Goal: Task Accomplishment & Management: Manage account settings

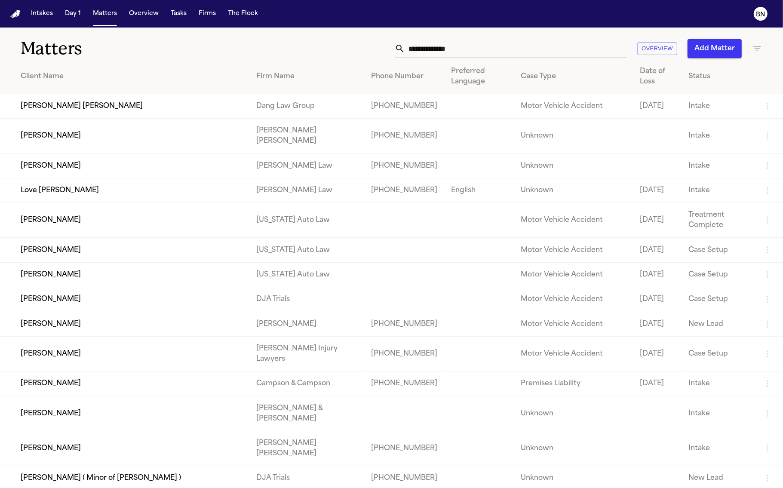
click at [193, 371] on td "[PERSON_NAME]" at bounding box center [124, 353] width 249 height 35
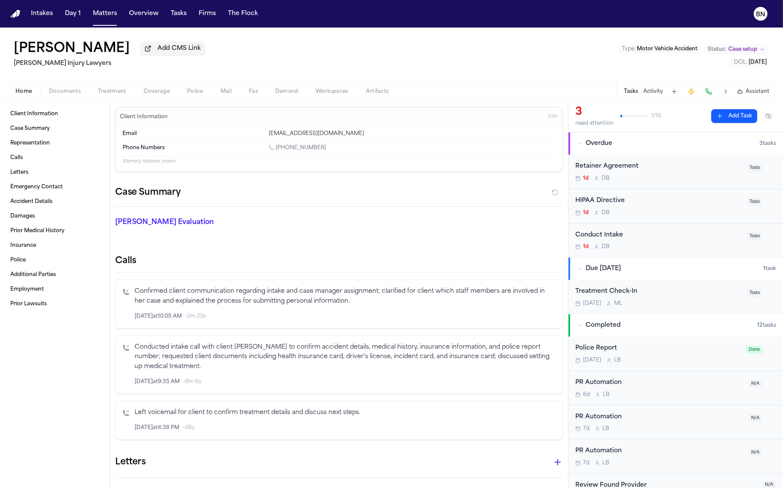
click at [80, 93] on span "Documents" at bounding box center [65, 91] width 32 height 7
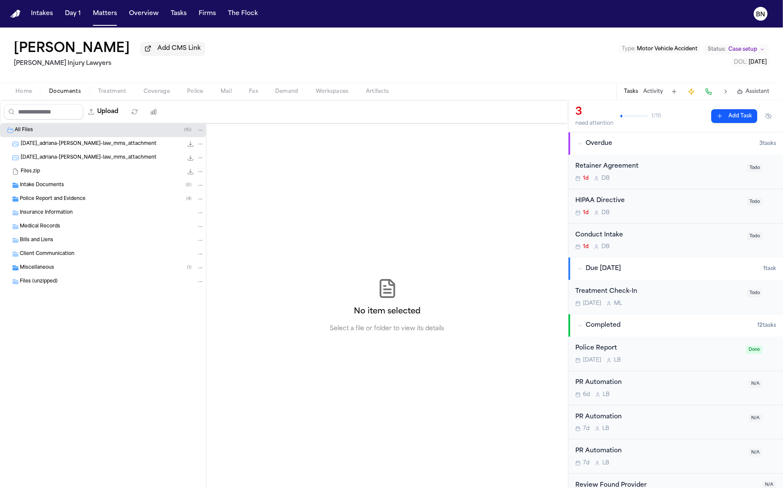
click at [64, 194] on div "Police Report and Evidence ( 4 )" at bounding box center [103, 199] width 206 height 14
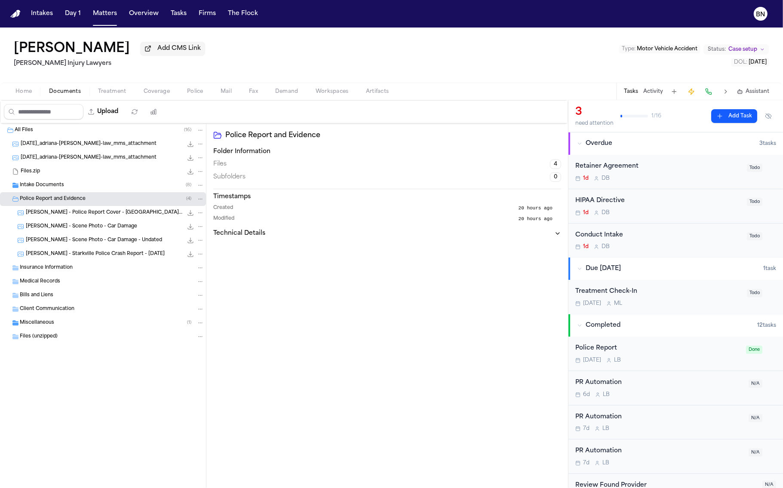
click at [67, 215] on span "A. Edwards - Police Report Cover - Starkville PD - 9.8.25" at bounding box center [104, 212] width 157 height 7
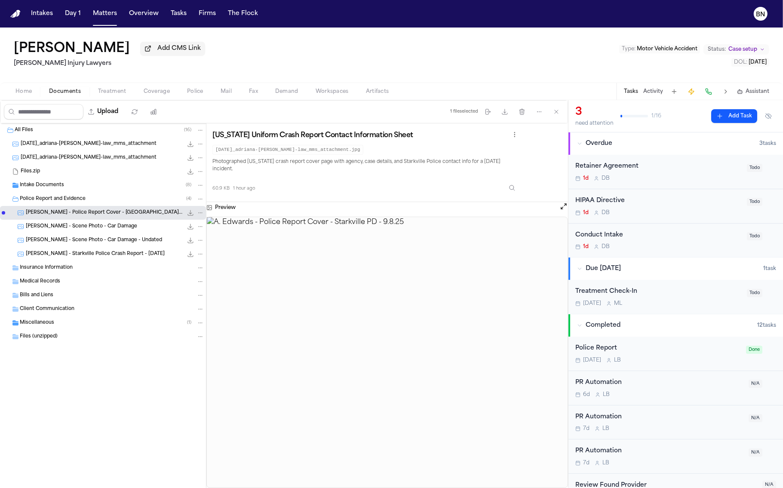
click at [346, 265] on img at bounding box center [387, 352] width 361 height 270
click at [346, 261] on img at bounding box center [387, 352] width 361 height 270
click at [345, 263] on img at bounding box center [387, 352] width 361 height 270
click at [108, 228] on span "A. Edwards - Scene Photo - Car Damage" at bounding box center [81, 226] width 111 height 7
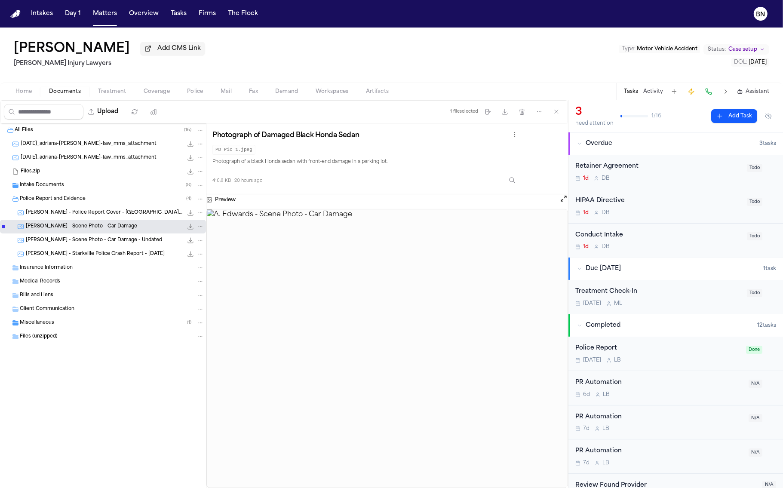
click at [107, 252] on span "A. Edwards - Starkville Police Crash Report - 9.8.25" at bounding box center [95, 254] width 139 height 7
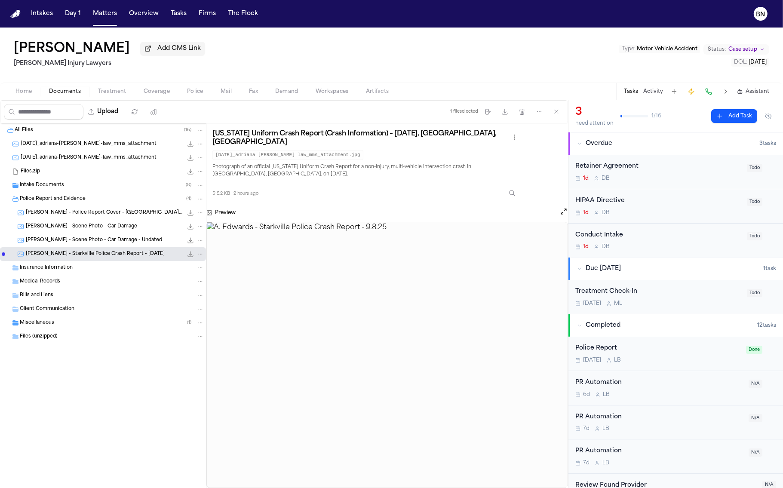
click at [358, 300] on img at bounding box center [387, 354] width 361 height 265
click at [125, 43] on div "Adriana Edwards Add CMS Link" at bounding box center [109, 48] width 191 height 15
drag, startPoint x: 125, startPoint y: 49, endPoint x: 67, endPoint y: 43, distance: 58.7
click at [67, 43] on div "Adriana Edwards Add CMS Link" at bounding box center [109, 48] width 191 height 15
copy h1 "Edwards"
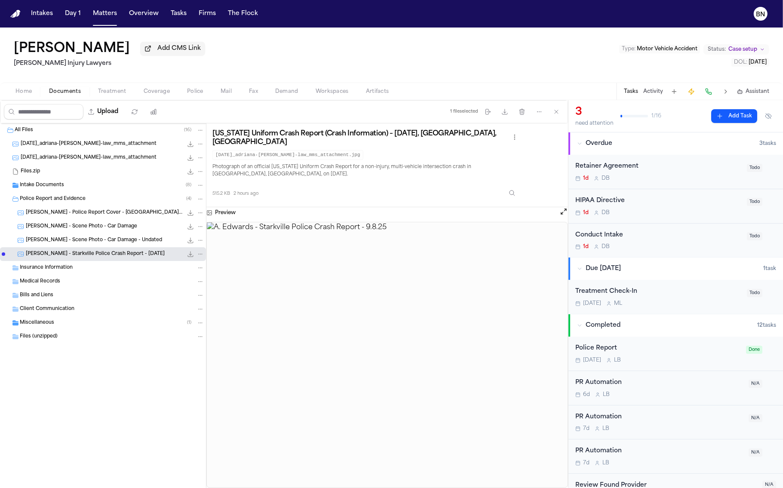
click at [379, 304] on img at bounding box center [387, 354] width 361 height 265
click at [560, 210] on button "Open preview" at bounding box center [563, 211] width 9 height 9
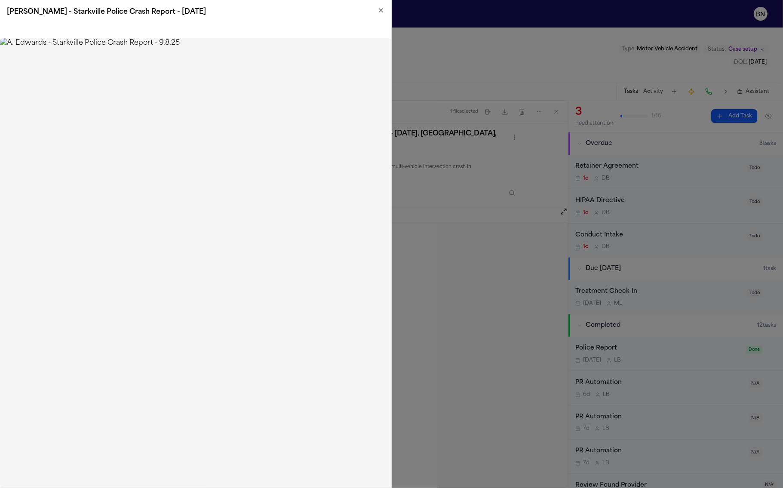
click at [377, 12] on icon "button" at bounding box center [380, 10] width 7 height 7
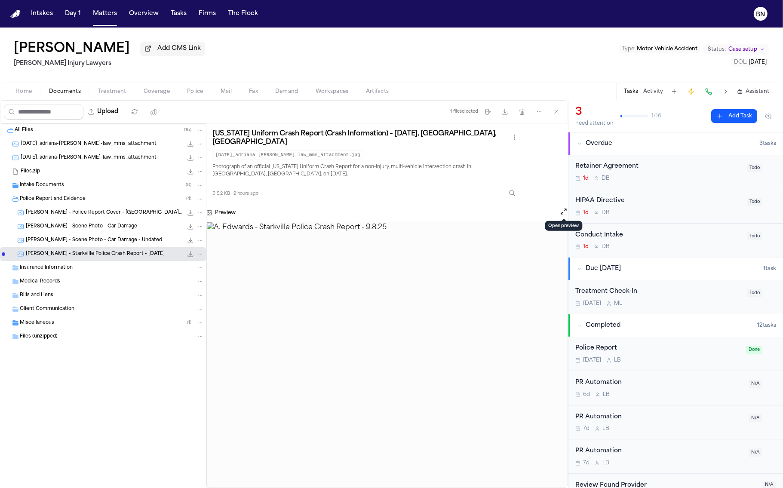
click at [116, 215] on span "A. Edwards - Police Report Cover - Starkville PD - 9.8.25" at bounding box center [104, 212] width 157 height 7
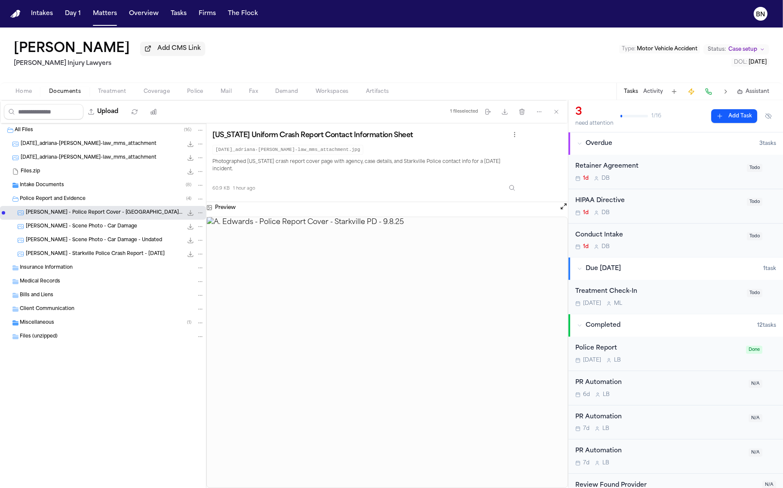
click at [450, 266] on img at bounding box center [387, 352] width 361 height 270
click at [564, 202] on button "Open preview" at bounding box center [563, 206] width 9 height 9
click at [86, 254] on span "A. Edwards - Starkville Police Crash Report - 9.8.25" at bounding box center [95, 254] width 139 height 7
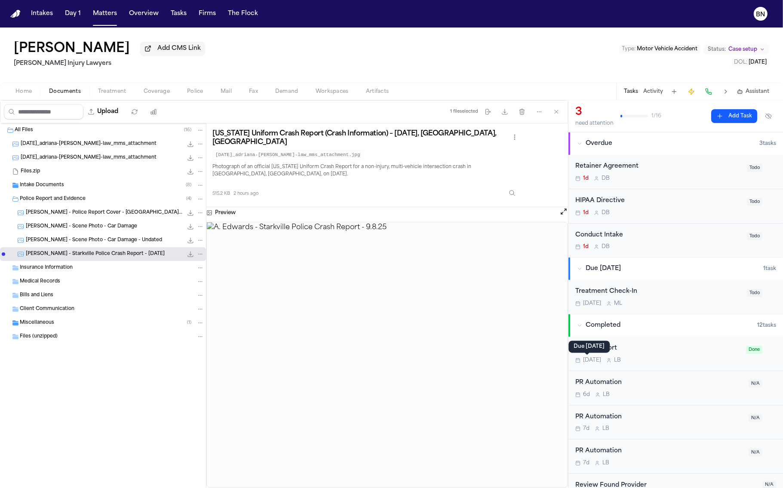
click at [601, 350] on div "Due today Due today" at bounding box center [589, 347] width 41 height 12
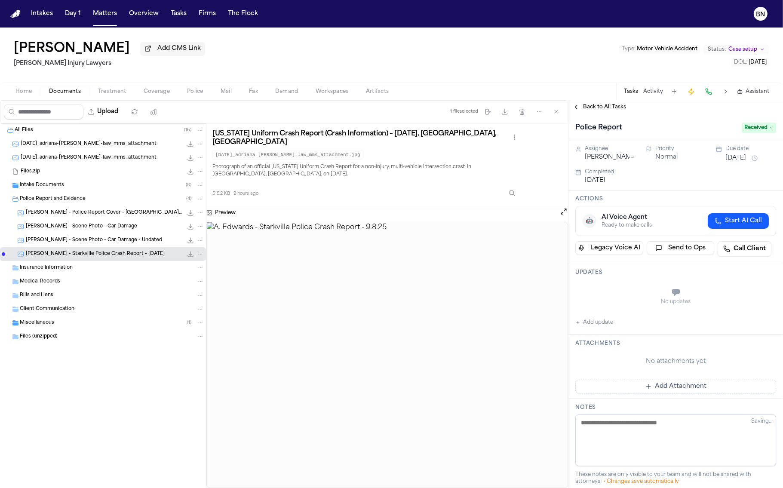
click at [647, 90] on button "Activity" at bounding box center [653, 91] width 20 height 7
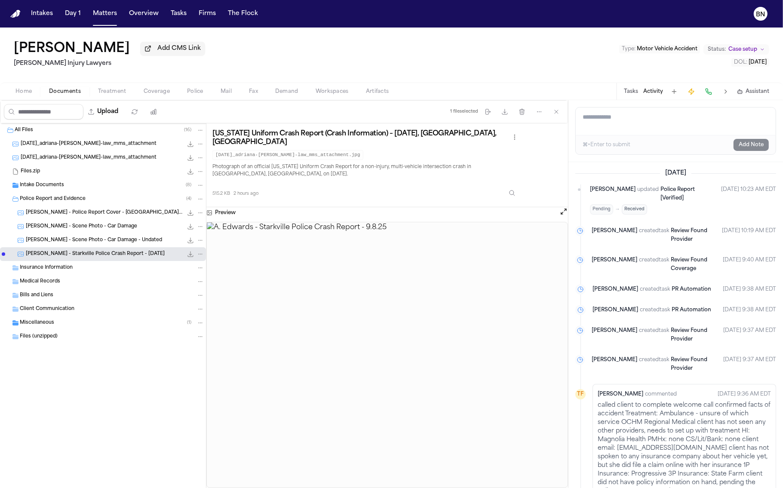
click at [626, 97] on div "Tasks Activity Assistant" at bounding box center [696, 91] width 160 height 17
click at [627, 94] on button "Tasks" at bounding box center [631, 91] width 14 height 7
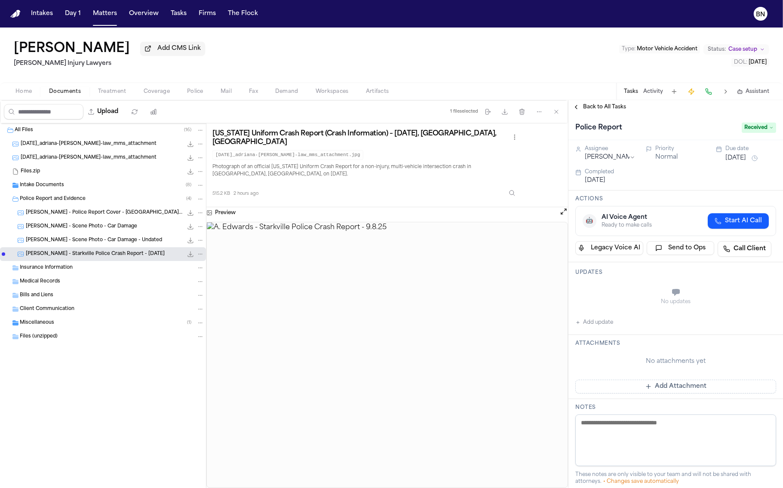
click at [602, 105] on span "Back to All Tasks" at bounding box center [604, 107] width 43 height 7
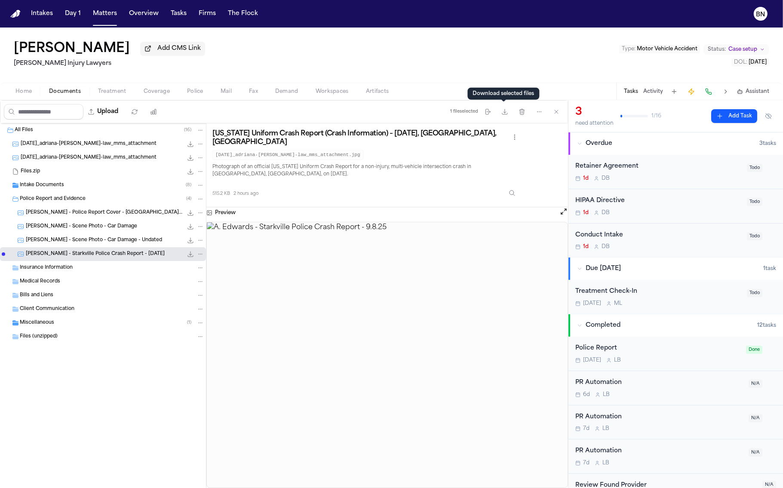
click at [187, 90] on span "Police" at bounding box center [195, 91] width 16 height 7
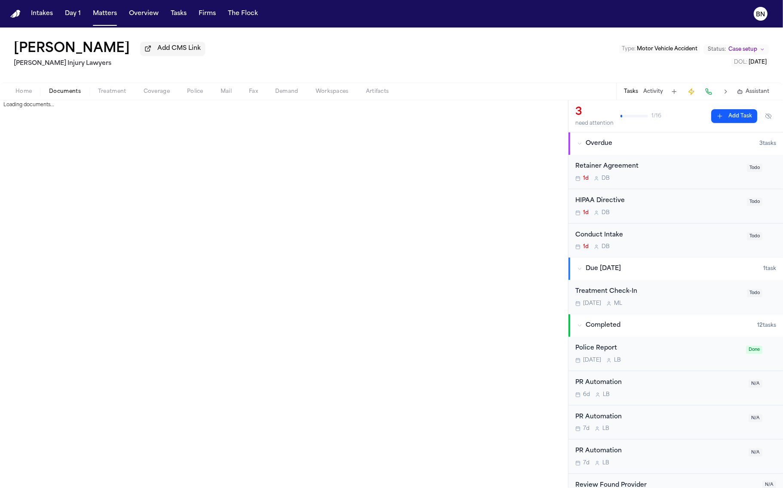
click at [62, 94] on span "Documents" at bounding box center [65, 91] width 32 height 7
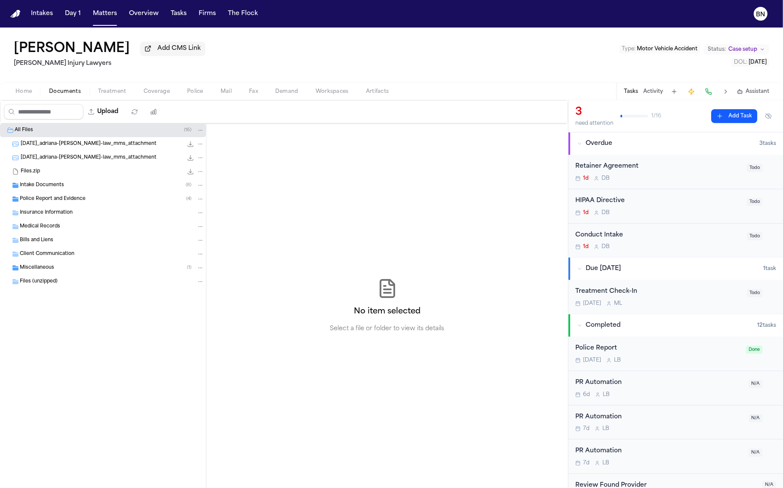
click at [74, 200] on span "Police Report and Evidence" at bounding box center [53, 199] width 66 height 7
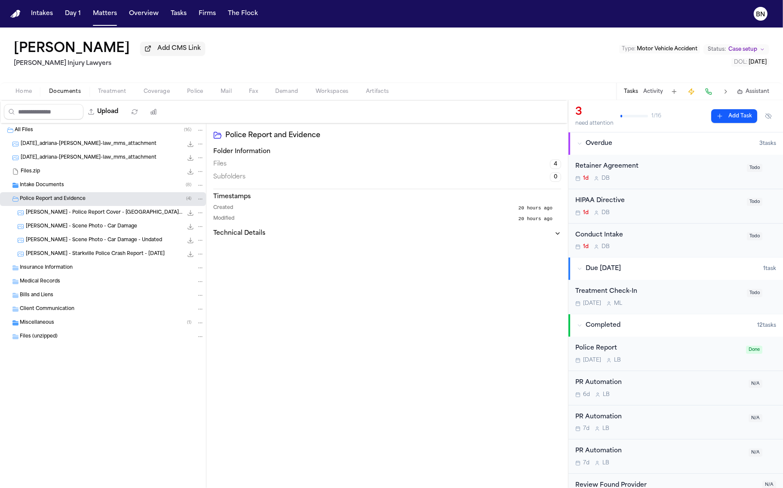
click at [109, 227] on span "A. Edwards - Scene Photo - Car Damage" at bounding box center [81, 226] width 111 height 7
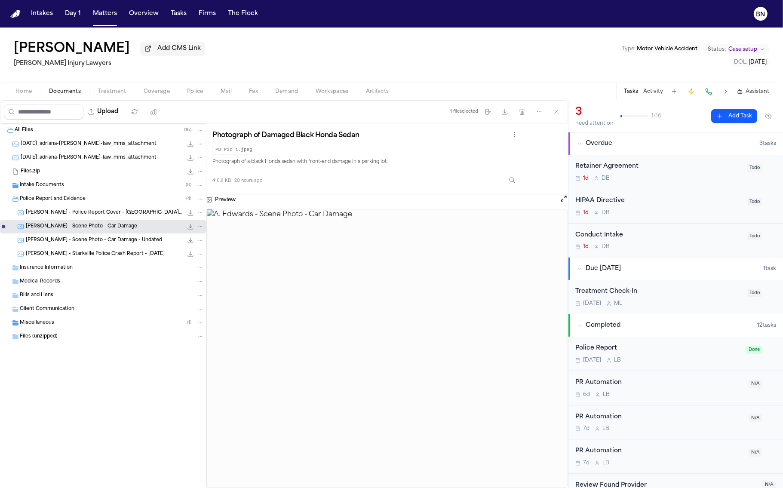
click at [112, 239] on span "A. Edwards - Scene Photo - Car Damage - Undated" at bounding box center [94, 240] width 136 height 7
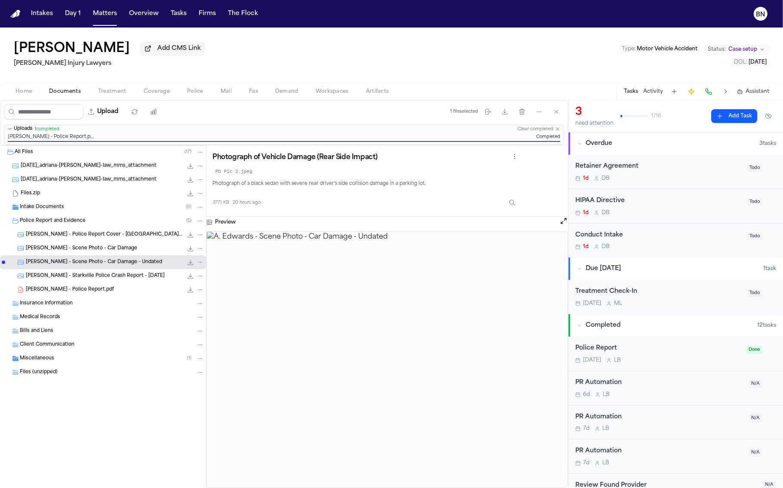
click at [141, 92] on button "Coverage" at bounding box center [156, 91] width 43 height 10
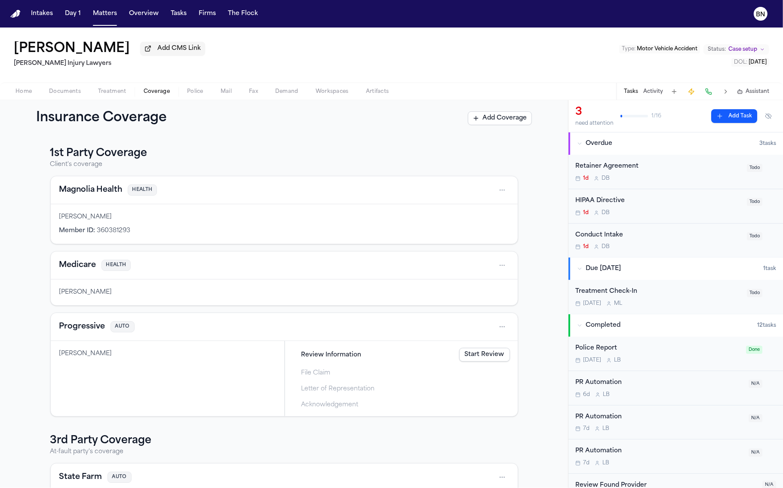
click at [83, 171] on div "1st Party Coverage Client's coverage Magnolia Health HEALTH Adriana Edwards Mem…" at bounding box center [284, 282] width 468 height 270
click at [79, 177] on div "Magnolia Health HEALTH" at bounding box center [284, 190] width 467 height 28
click at [66, 181] on div "Magnolia Health HEALTH" at bounding box center [284, 190] width 467 height 28
drag, startPoint x: 37, startPoint y: 177, endPoint x: 41, endPoint y: 185, distance: 8.8
click at [37, 173] on div "1st Party Coverage Client's coverage Magnolia Health HEALTH Adriana Edwards Mem…" at bounding box center [284, 357] width 495 height 420
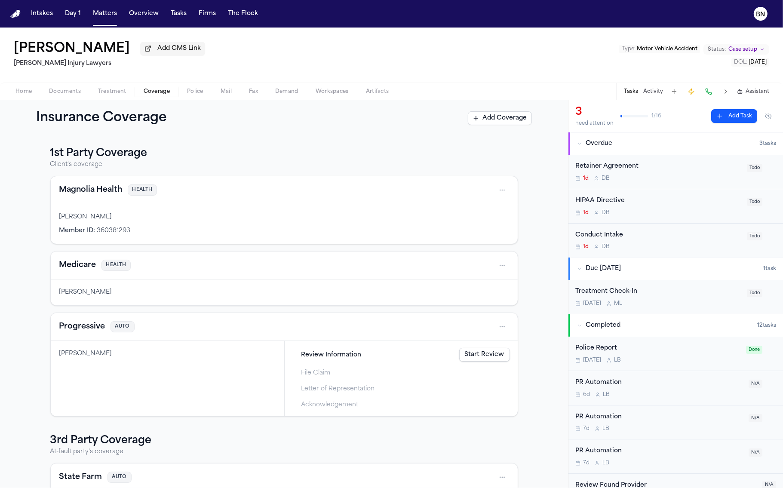
drag, startPoint x: 43, startPoint y: 178, endPoint x: 102, endPoint y: 228, distance: 76.9
click at [42, 176] on div "1st Party Coverage Client's coverage Magnolia Health HEALTH Adriana Edwards Mem…" at bounding box center [284, 357] width 495 height 420
click at [87, 267] on button "Medicare" at bounding box center [77, 265] width 37 height 12
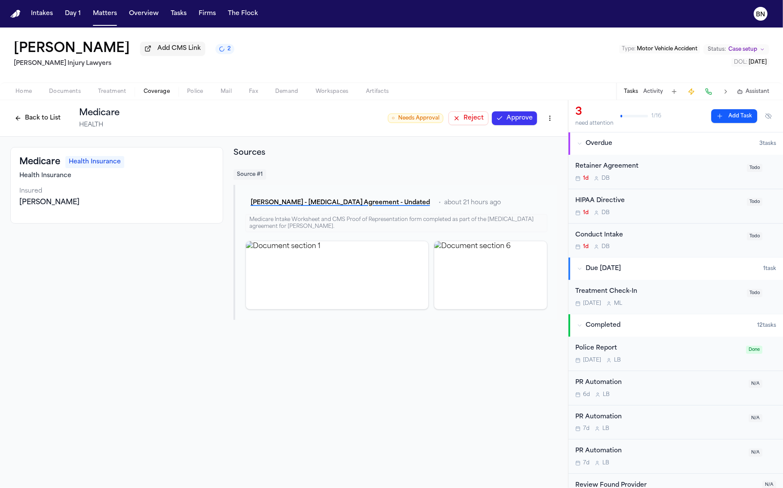
click at [48, 124] on button "Back to List" at bounding box center [37, 118] width 55 height 14
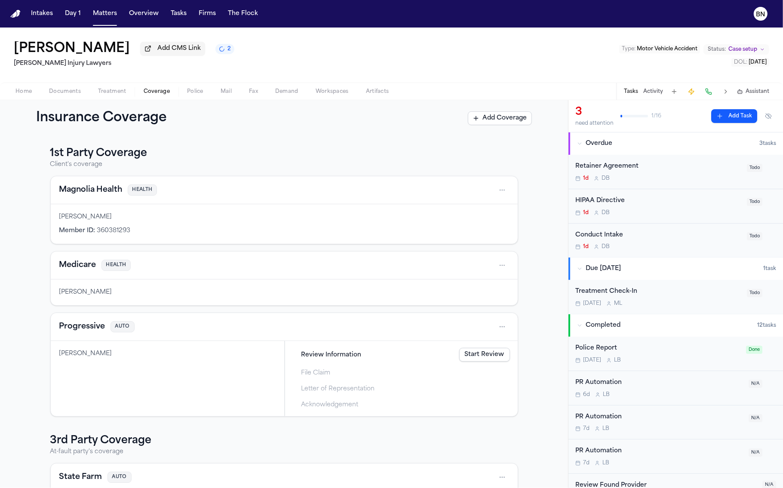
click at [202, 158] on h3 "1st Party Coverage" at bounding box center [284, 154] width 468 height 14
click at [92, 190] on button "Magnolia Health" at bounding box center [90, 190] width 63 height 12
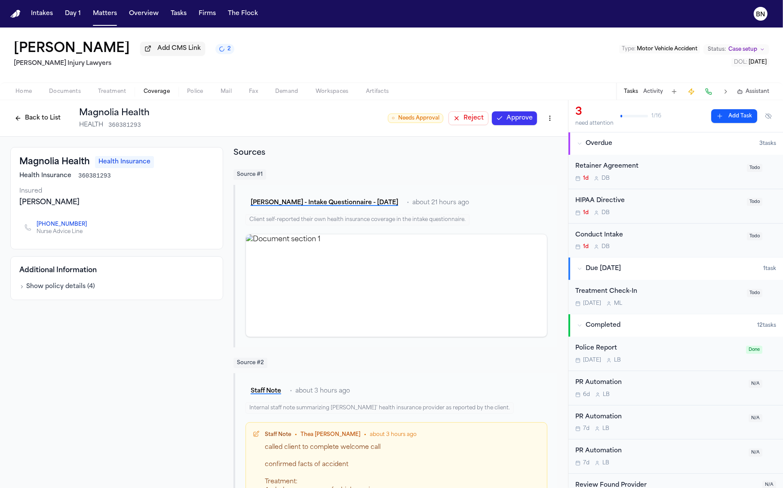
click at [37, 121] on button "Back to List" at bounding box center [37, 118] width 55 height 14
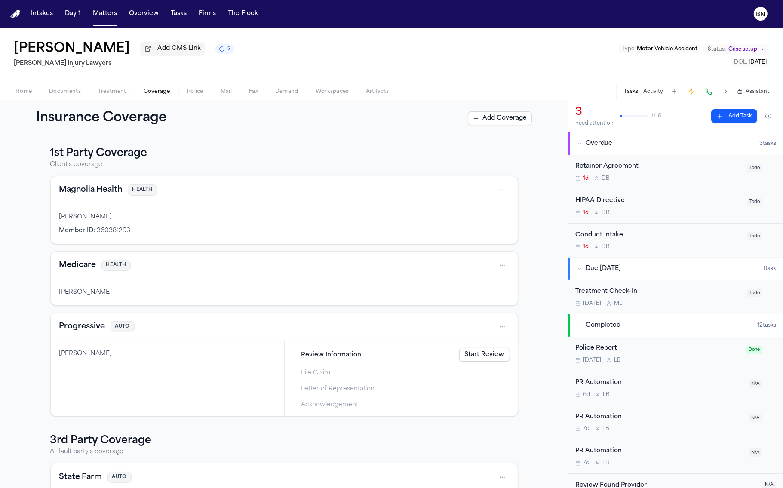
click at [60, 95] on span "Documents" at bounding box center [65, 91] width 32 height 7
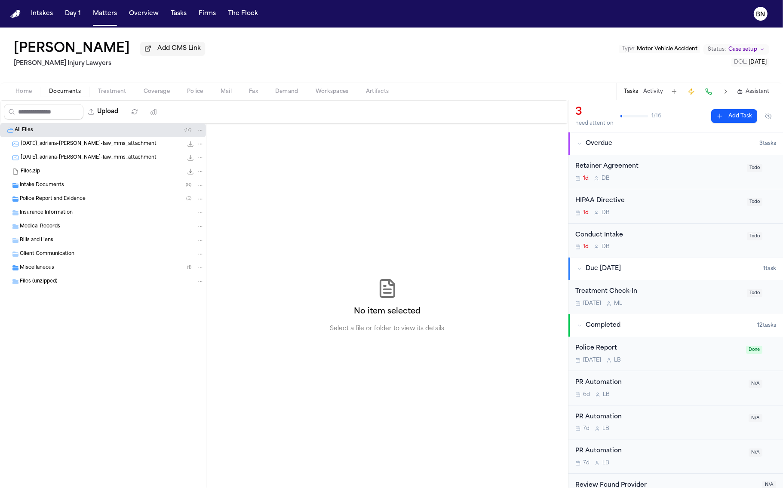
click at [195, 91] on span "Police" at bounding box center [195, 91] width 16 height 7
click at [65, 93] on span "Documents" at bounding box center [65, 91] width 32 height 7
click at [87, 192] on div "Intake Documents ( 8 )" at bounding box center [103, 185] width 206 height 14
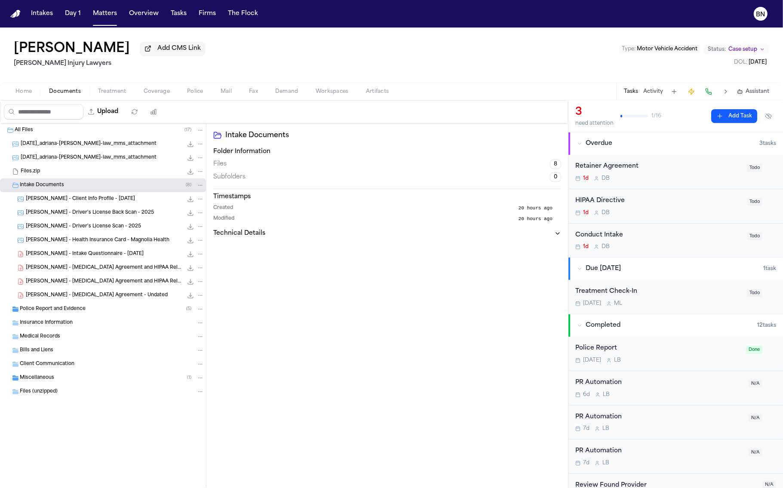
click at [90, 316] on div "Police Report and Evidence ( 5 )" at bounding box center [103, 309] width 206 height 14
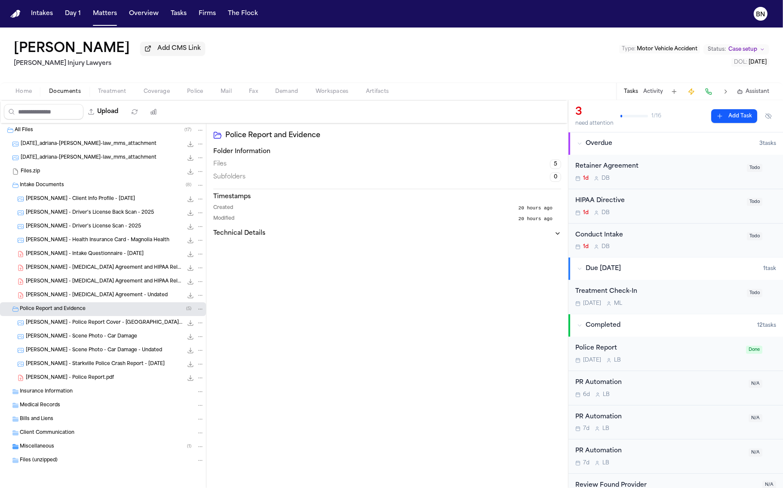
click at [85, 327] on span "A. Edwards - Police Report Cover - Starkville PD - 9.8.25" at bounding box center [104, 322] width 157 height 7
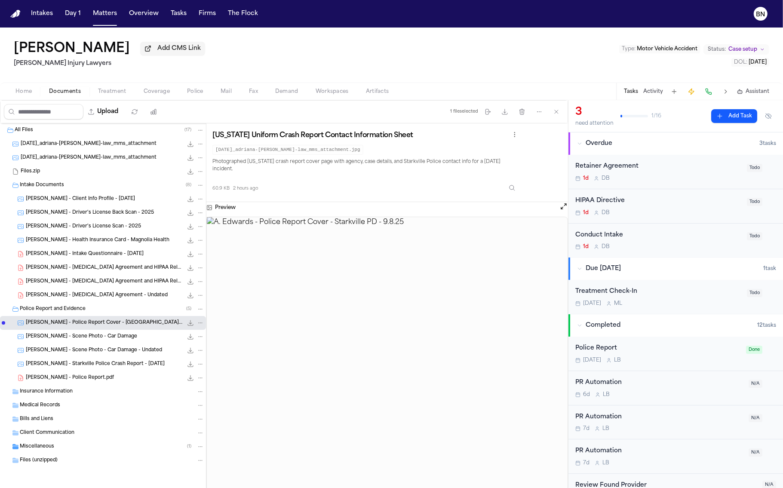
click at [80, 365] on span "A. Edwards - Starkville Police Crash Report - 9.8.25" at bounding box center [95, 364] width 139 height 7
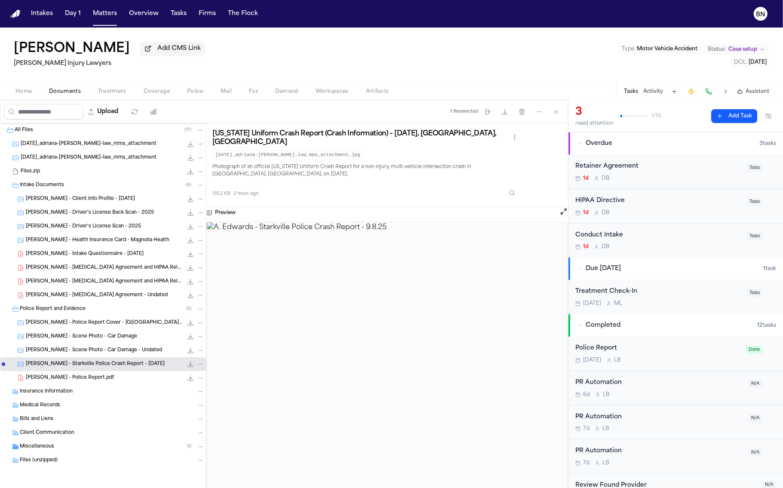
click at [191, 93] on span "Police" at bounding box center [195, 91] width 16 height 7
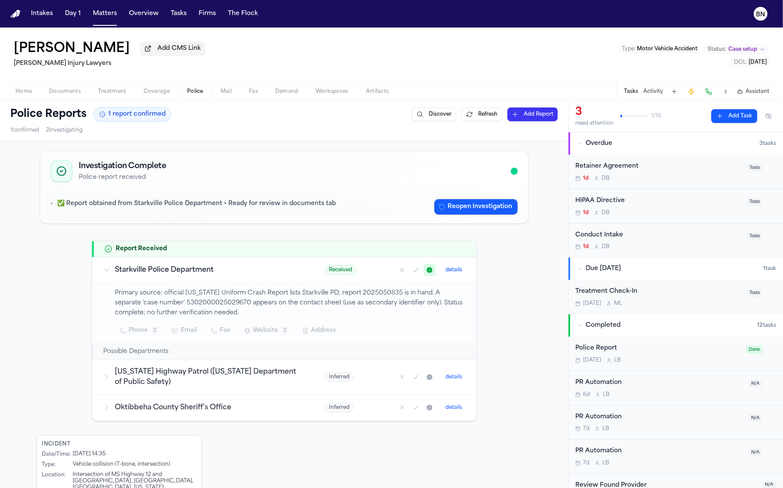
click at [646, 91] on button "Activity" at bounding box center [653, 91] width 20 height 7
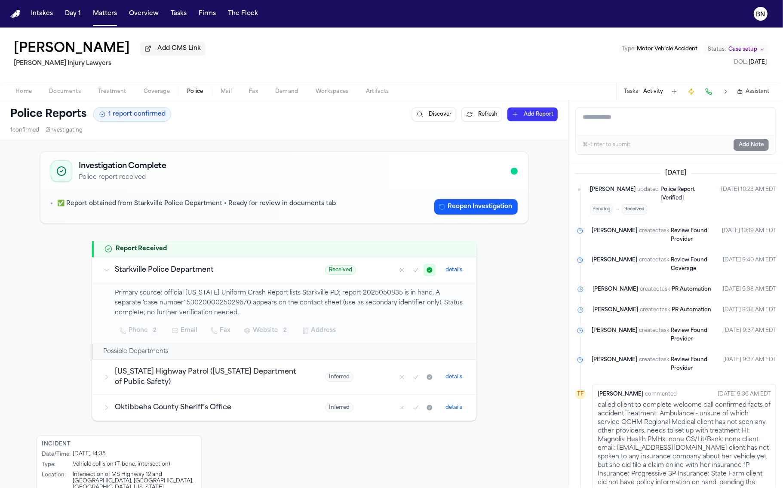
click at [632, 91] on button "Tasks" at bounding box center [631, 91] width 14 height 7
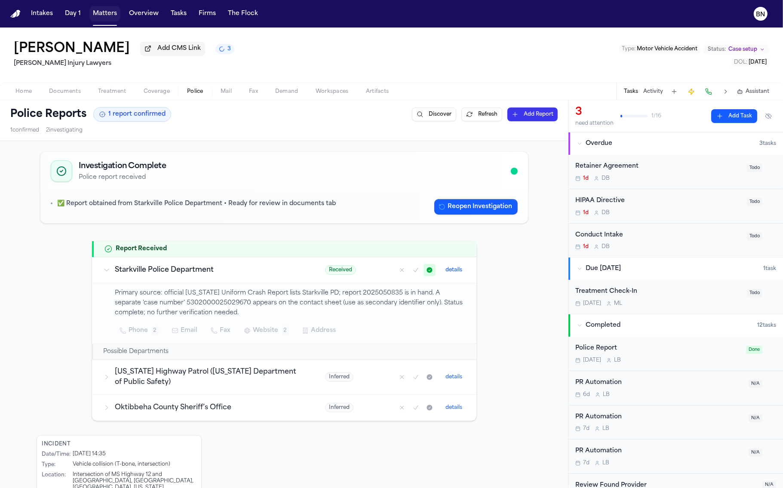
click at [95, 19] on button "Matters" at bounding box center [104, 13] width 31 height 15
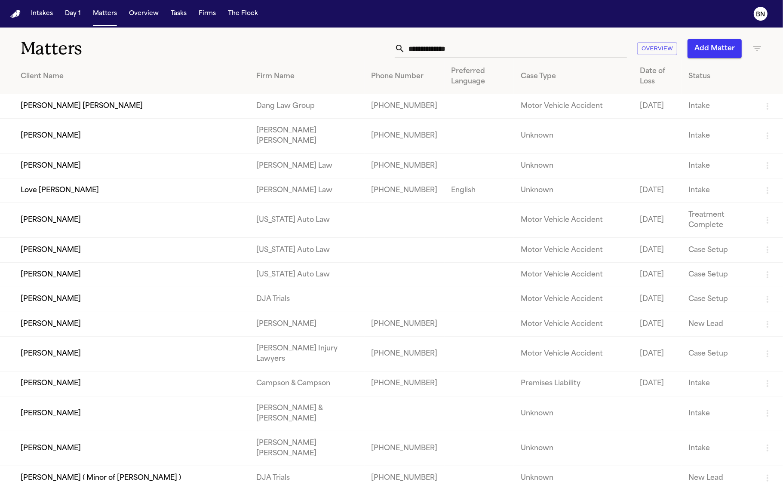
drag, startPoint x: 184, startPoint y: 30, endPoint x: 615, endPoint y: 274, distance: 495.2
click at [188, 30] on div "Matters Overview Add Matter" at bounding box center [391, 44] width 783 height 32
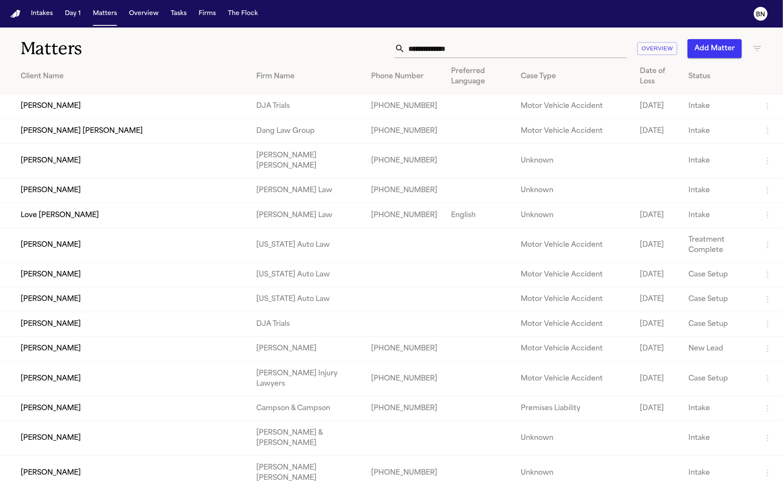
click at [172, 92] on th "Client Name" at bounding box center [124, 76] width 249 height 35
click at [169, 143] on td "Ashton Ortiz" at bounding box center [124, 160] width 249 height 35
click at [92, 12] on button "Matters" at bounding box center [104, 13] width 31 height 15
click at [459, 48] on input "text" at bounding box center [516, 48] width 222 height 19
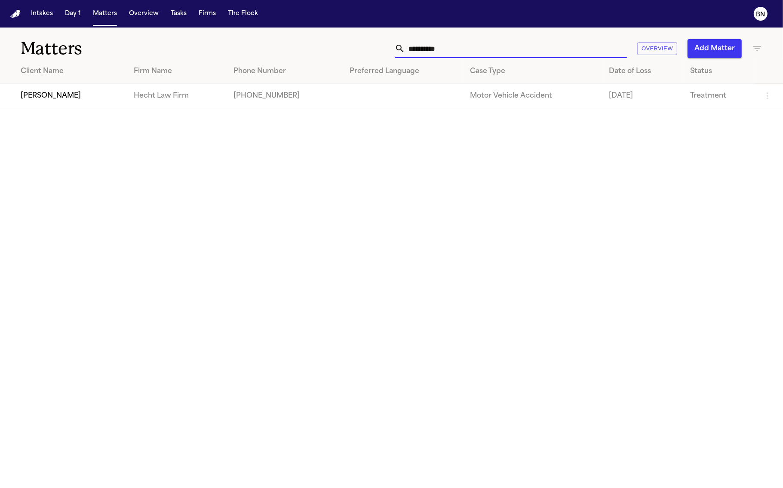
type input "**********"
click at [92, 97] on td "Douglas Webb" at bounding box center [63, 96] width 127 height 24
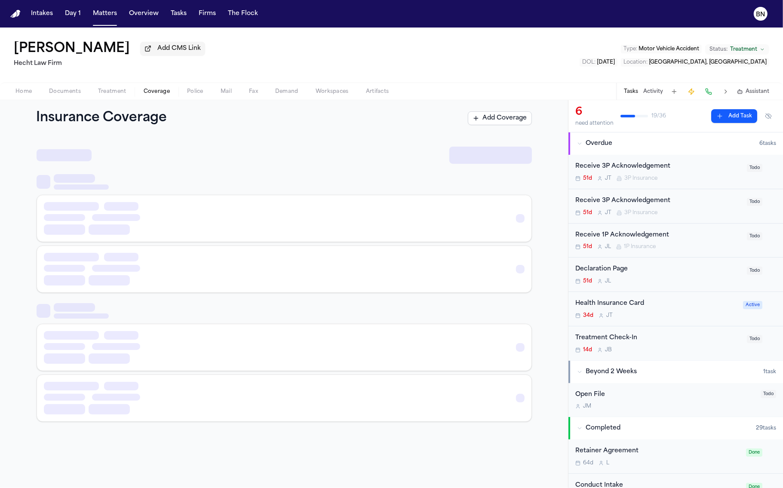
click at [157, 95] on span "Coverage" at bounding box center [157, 91] width 26 height 7
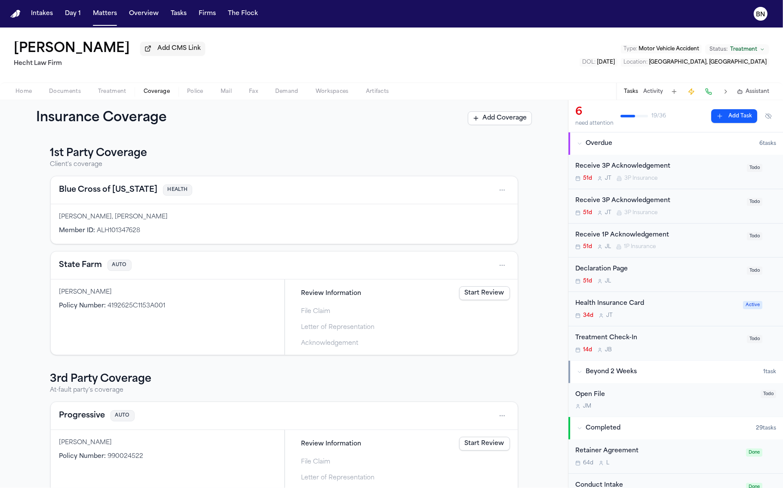
drag, startPoint x: 177, startPoint y: 104, endPoint x: 216, endPoint y: 90, distance: 41.7
click at [177, 104] on div "Insurance Coverage Add Coverage" at bounding box center [284, 118] width 568 height 36
click at [334, 295] on span "Review Information" at bounding box center [331, 293] width 60 height 9
click at [480, 295] on link "Start Review" at bounding box center [484, 293] width 51 height 14
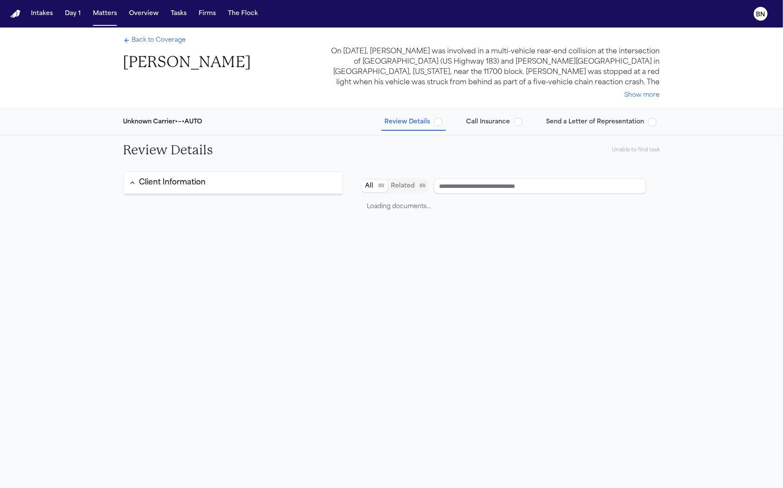
type input "**********"
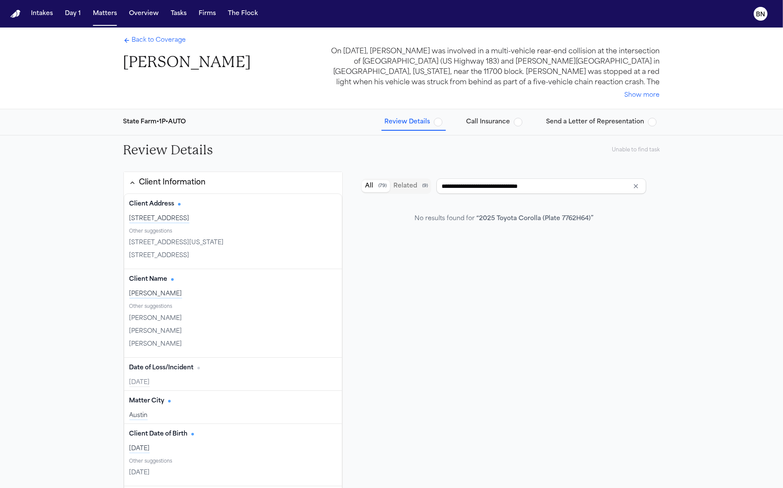
click at [633, 147] on div "Unable to find task" at bounding box center [636, 150] width 48 height 7
click at [129, 36] on div "Back to Coverage Douglas Webb" at bounding box center [187, 54] width 128 height 36
click at [131, 40] on link "Back to Coverage" at bounding box center [154, 40] width 63 height 9
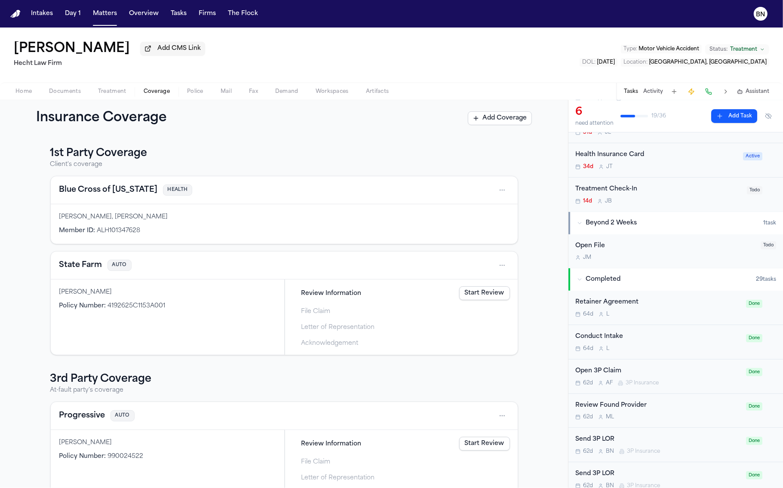
scroll to position [149, 0]
click at [485, 298] on link "Start Review" at bounding box center [484, 293] width 51 height 14
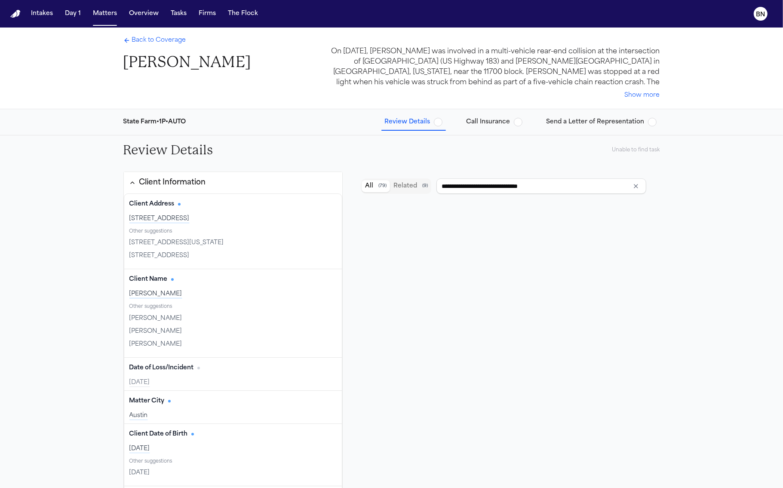
click at [627, 150] on div "Unable to find task" at bounding box center [636, 150] width 48 height 7
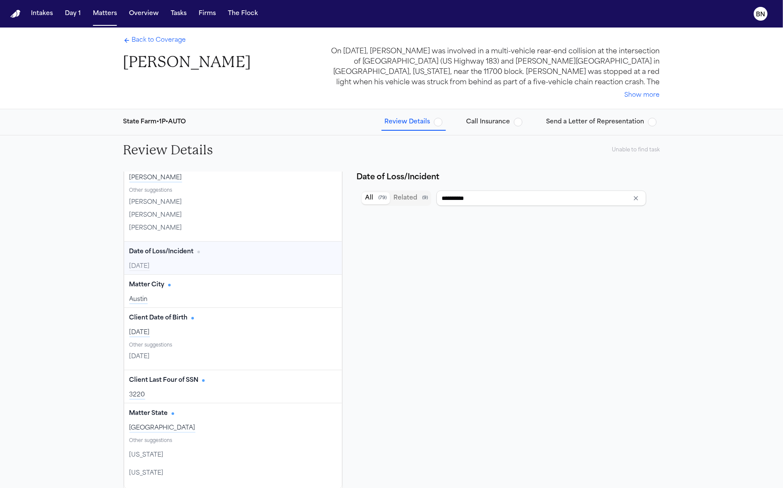
scroll to position [203, 0]
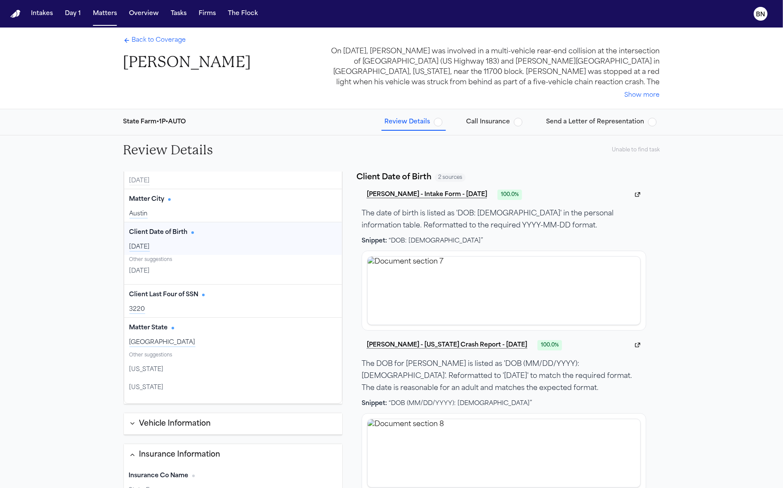
click at [478, 120] on span "Call Insurance" at bounding box center [488, 122] width 44 height 9
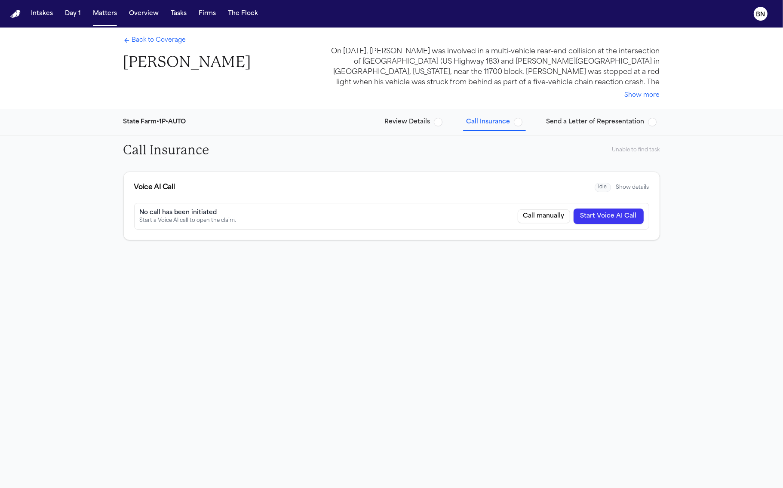
click at [643, 153] on div "Unable to find task" at bounding box center [636, 150] width 48 height 7
click at [592, 122] on span "Send a Letter of Representation" at bounding box center [595, 122] width 98 height 9
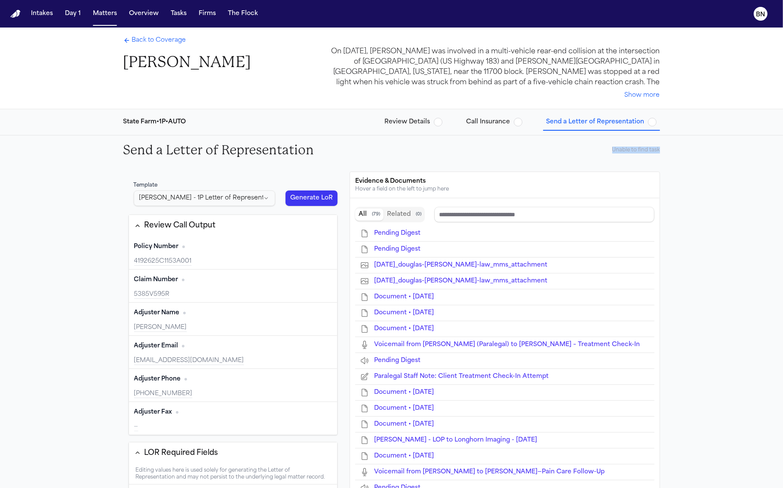
click at [438, 122] on span "button" at bounding box center [438, 122] width 9 height 9
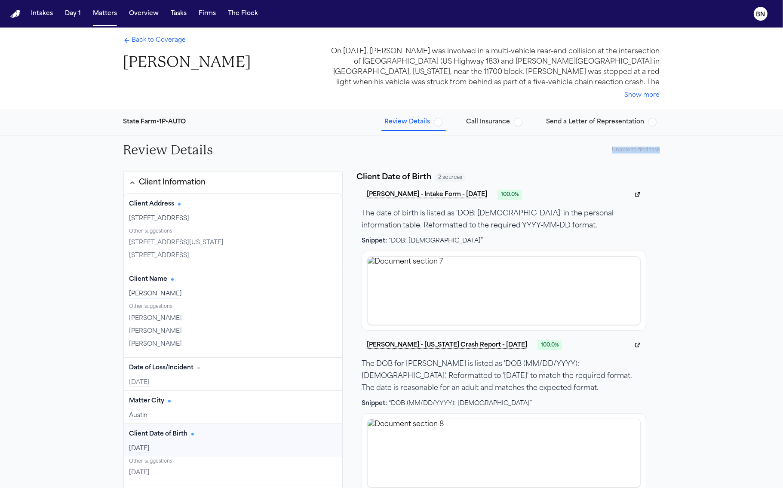
click at [633, 150] on div "Unable to find task" at bounding box center [636, 150] width 48 height 7
click at [153, 38] on span "Back to Coverage" at bounding box center [159, 40] width 54 height 9
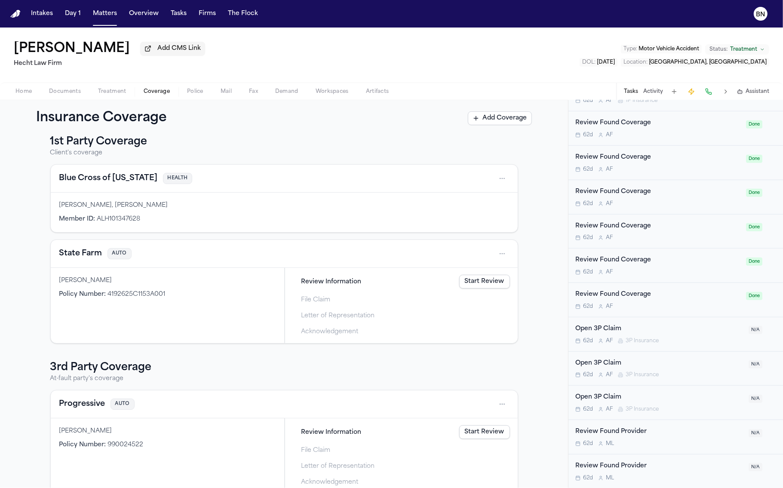
scroll to position [428, 0]
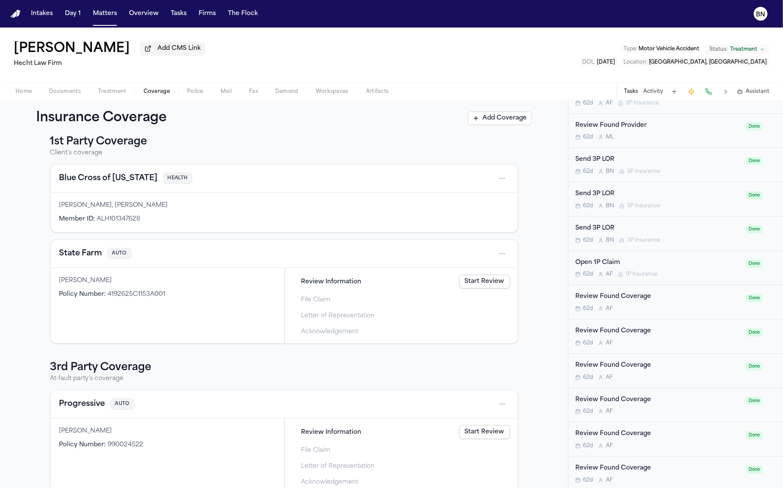
click at [326, 285] on span "Review Information" at bounding box center [331, 281] width 60 height 9
click at [321, 284] on span "Review Information" at bounding box center [331, 281] width 60 height 9
click at [320, 284] on span "Review Information" at bounding box center [331, 281] width 60 height 9
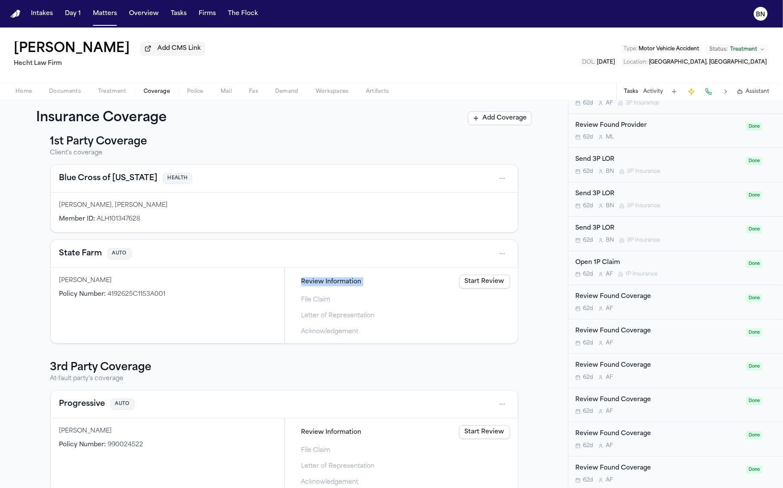
click at [320, 284] on span "Review Information" at bounding box center [331, 281] width 60 height 9
click at [322, 284] on span "Review Information" at bounding box center [331, 281] width 60 height 9
click at [317, 278] on span "Review Information" at bounding box center [331, 281] width 60 height 9
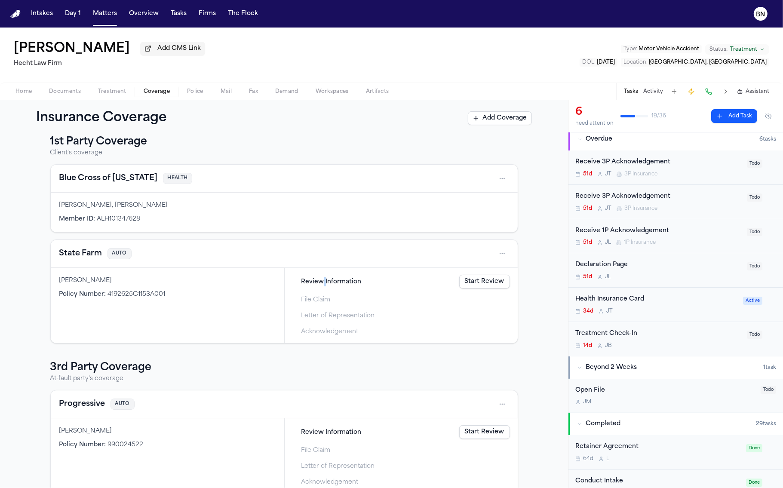
scroll to position [0, 0]
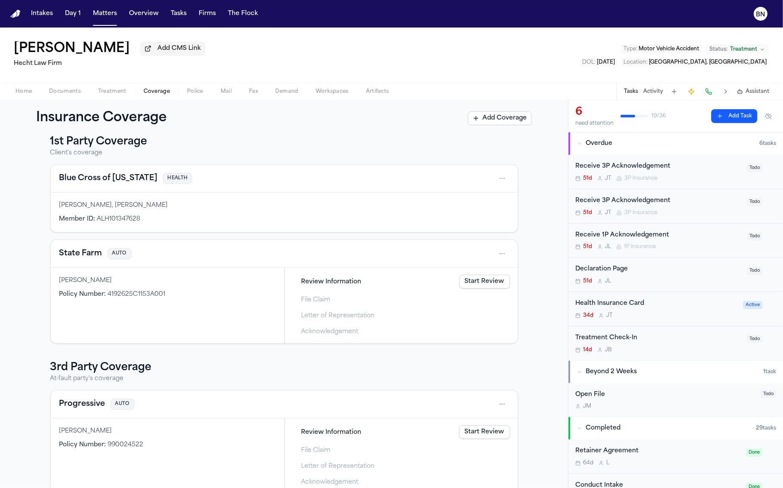
click at [315, 282] on span "Review Information" at bounding box center [331, 281] width 60 height 9
click at [319, 282] on span "Review Information" at bounding box center [331, 281] width 60 height 9
click at [317, 290] on div "Review Information Start Review" at bounding box center [401, 281] width 224 height 19
click at [319, 284] on span "Review Information" at bounding box center [331, 281] width 60 height 9
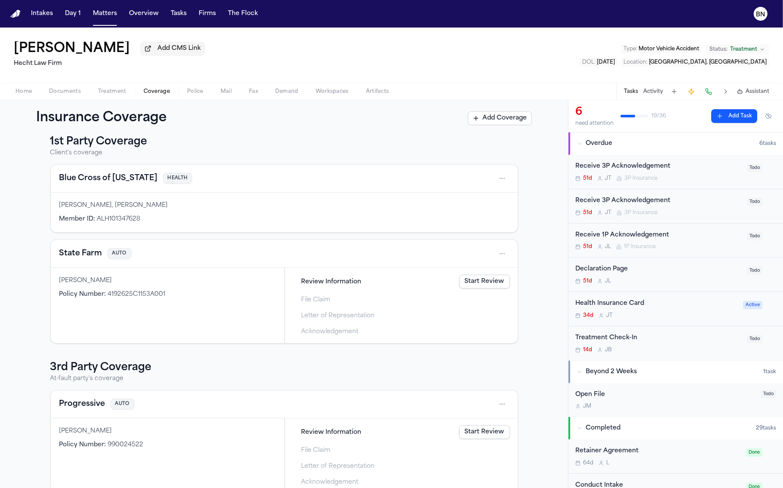
click at [276, 275] on div "Douglas Webb Policy Number : 4192625C1153A001" at bounding box center [167, 305] width 233 height 75
click at [92, 284] on div "Douglas Webb" at bounding box center [167, 280] width 216 height 9
click at [104, 21] on button "Matters" at bounding box center [104, 13] width 31 height 15
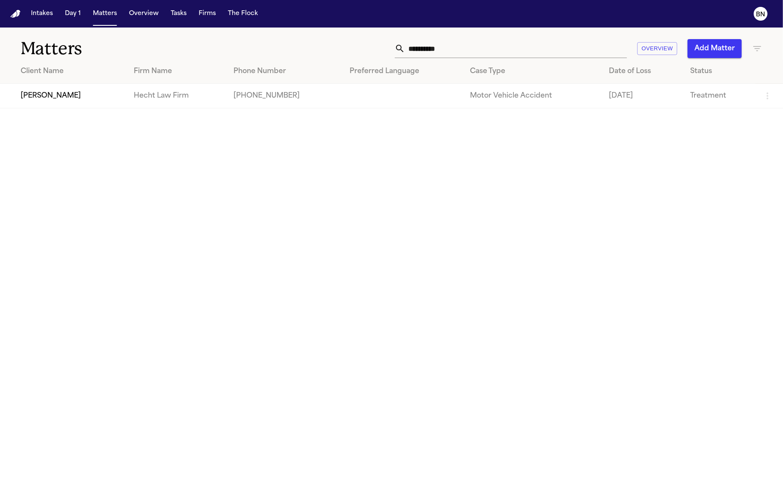
click at [424, 50] on input "**********" at bounding box center [516, 48] width 222 height 19
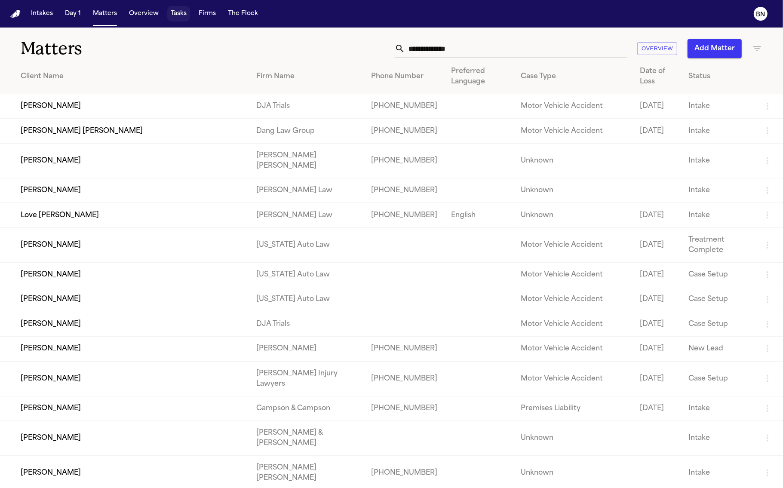
click at [180, 14] on button "Tasks" at bounding box center [178, 13] width 23 height 15
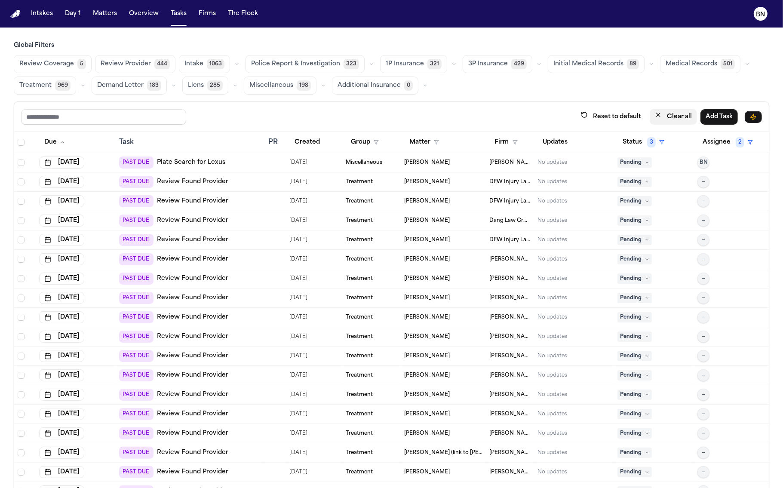
click at [679, 120] on button "Clear all" at bounding box center [672, 117] width 47 height 16
click at [389, 64] on span "1P Insurance" at bounding box center [404, 64] width 38 height 9
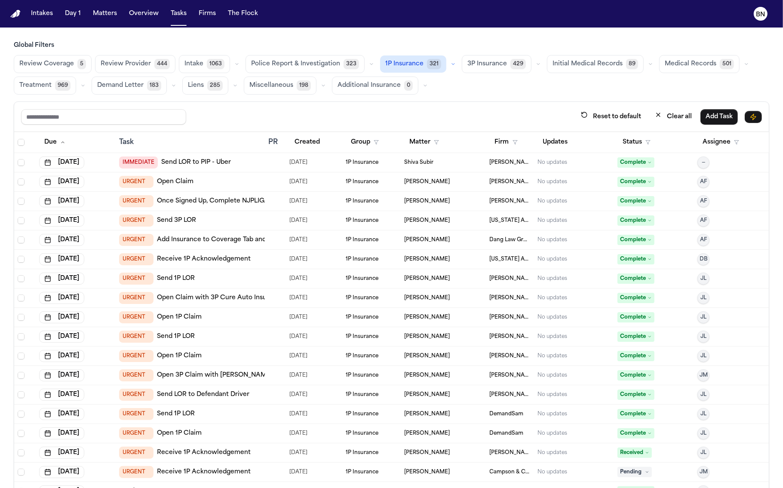
click at [450, 66] on icon "button" at bounding box center [452, 63] width 5 height 5
click at [435, 83] on button "Open Claim 20" at bounding box center [422, 84] width 85 height 17
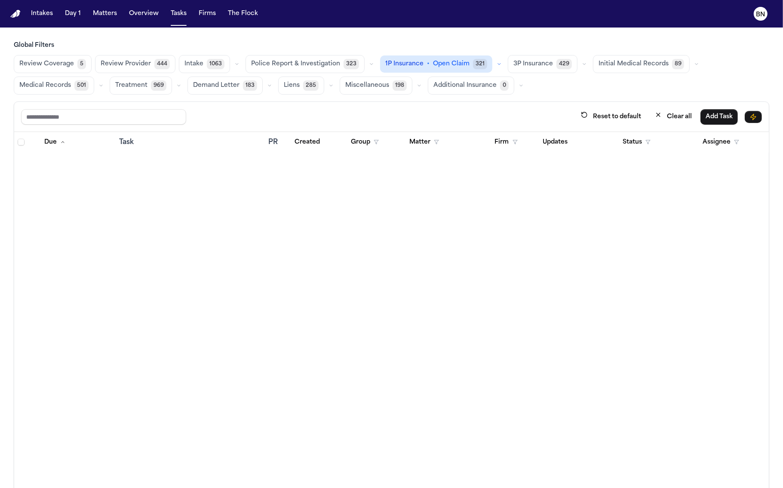
scroll to position [5197, 0]
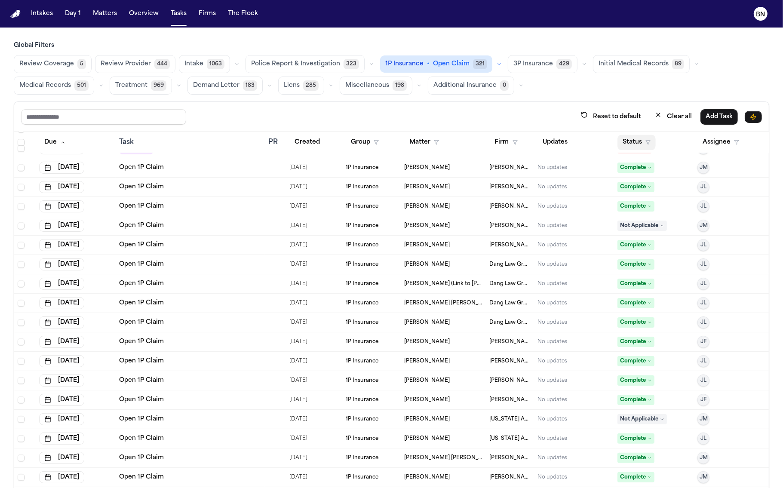
click at [621, 136] on button "Status" at bounding box center [636, 142] width 38 height 15
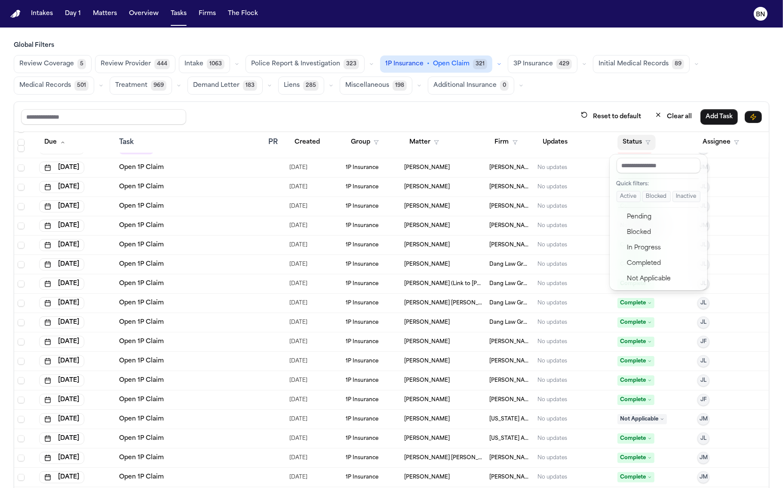
click at [621, 193] on button "Active" at bounding box center [628, 196] width 24 height 11
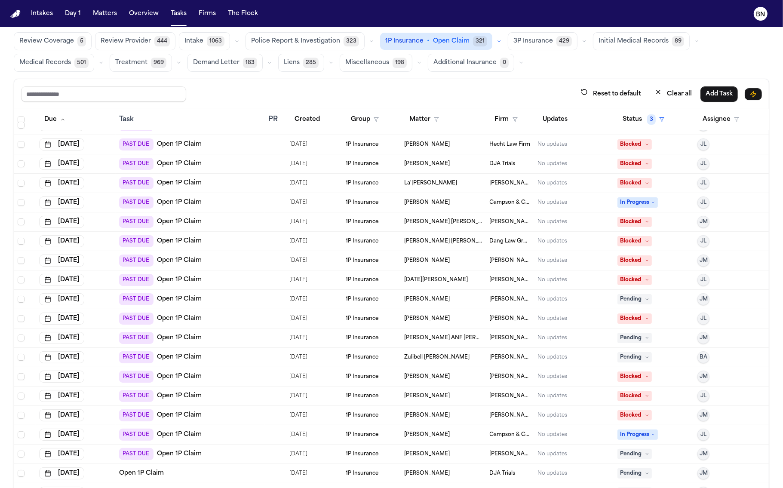
scroll to position [52, 0]
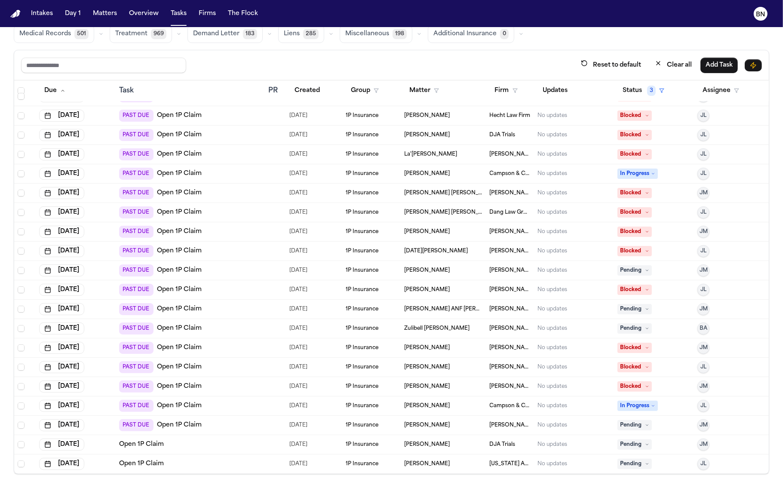
click at [520, 457] on td "[US_STATE] Auto Law" at bounding box center [510, 463] width 48 height 19
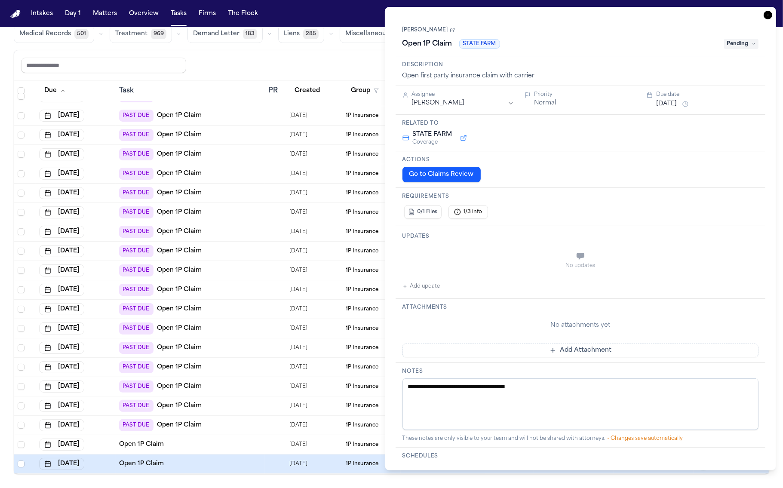
click at [428, 28] on link "[PERSON_NAME]" at bounding box center [428, 30] width 52 height 7
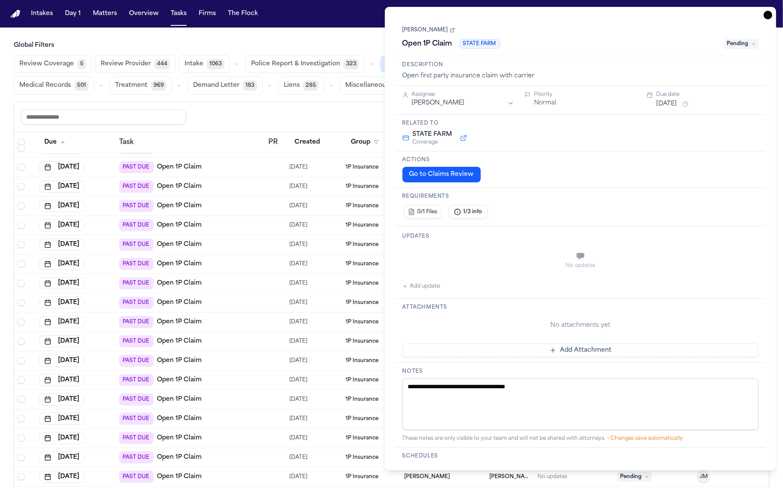
click at [466, 139] on button at bounding box center [463, 138] width 15 height 10
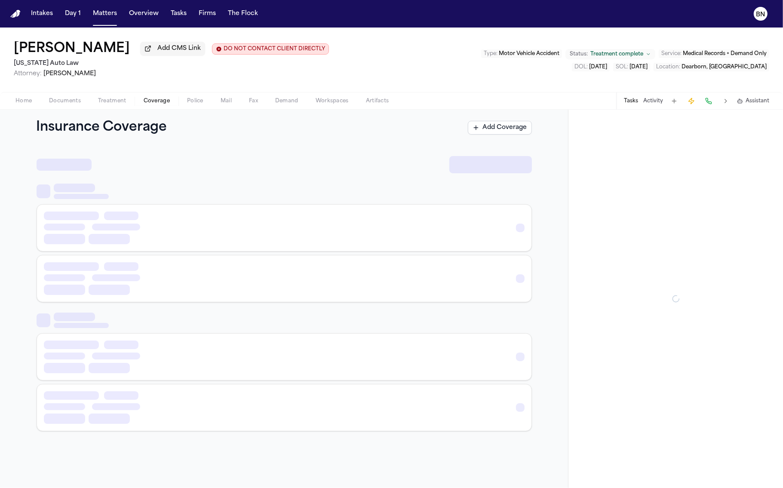
click at [153, 102] on span "Coverage" at bounding box center [157, 101] width 26 height 7
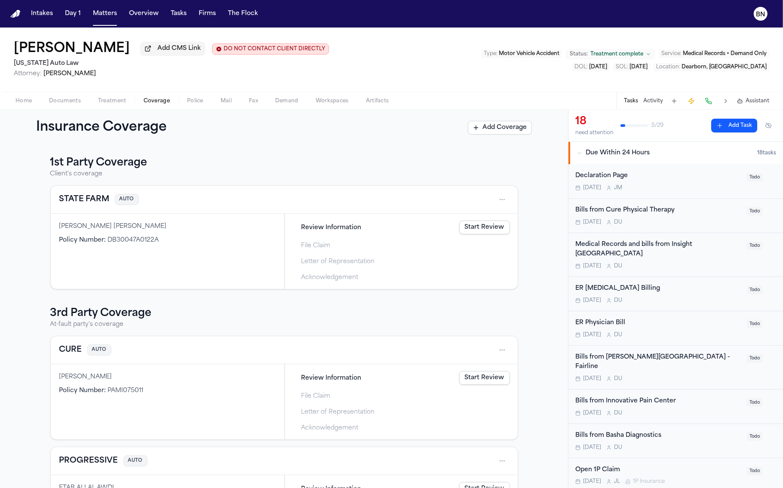
click at [317, 228] on span "Review Information" at bounding box center [331, 227] width 60 height 9
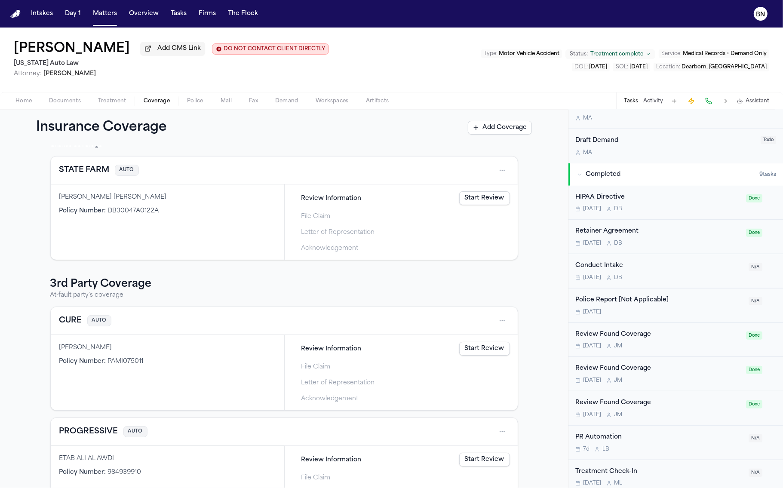
scroll to position [75, 0]
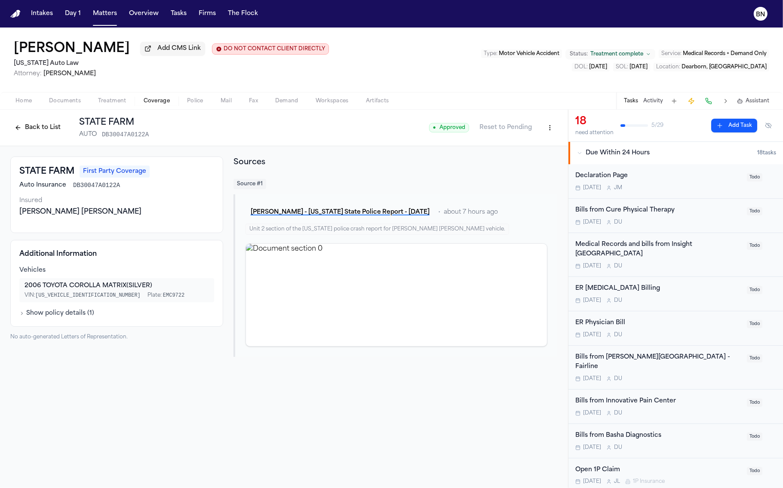
click at [33, 135] on button "Back to List" at bounding box center [37, 128] width 55 height 14
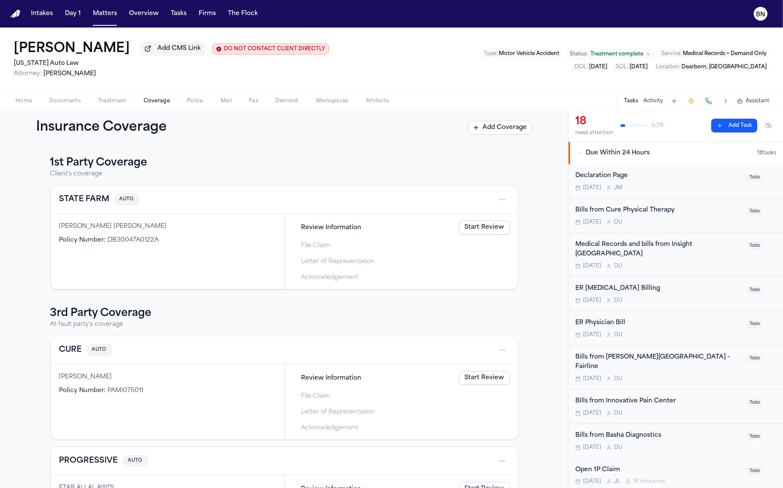
click at [322, 228] on span "Review Information" at bounding box center [331, 227] width 60 height 9
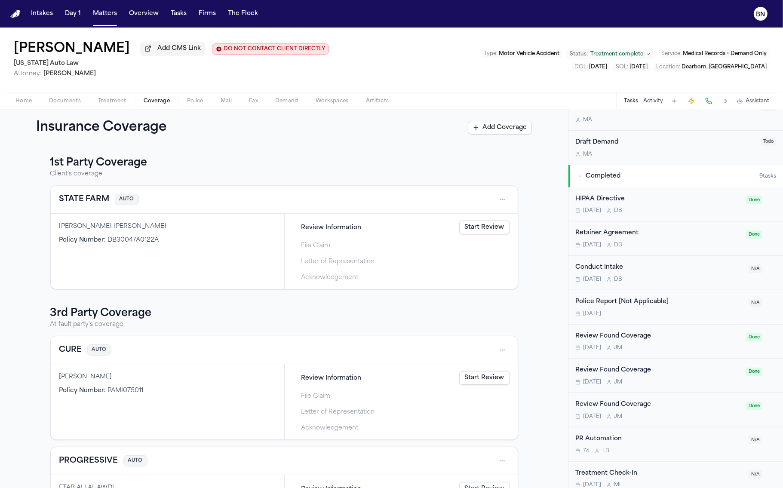
scroll to position [728, 0]
click at [633, 330] on div "Review Found Coverage" at bounding box center [657, 335] width 165 height 10
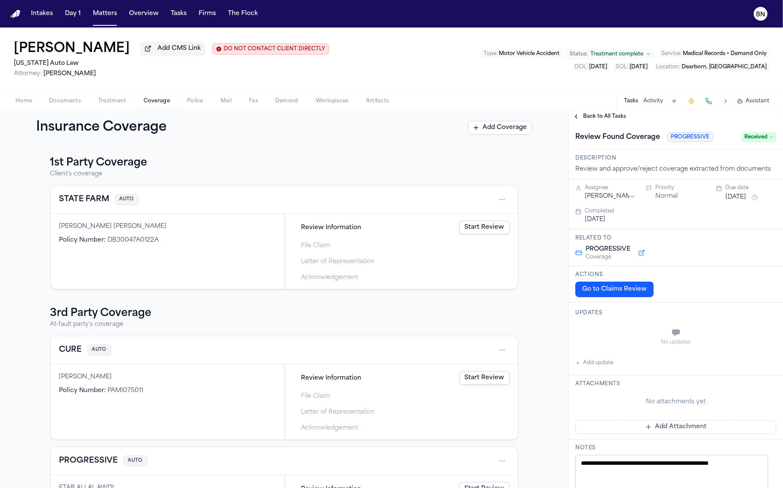
click at [597, 116] on span "Back to All Tasks" at bounding box center [604, 116] width 43 height 7
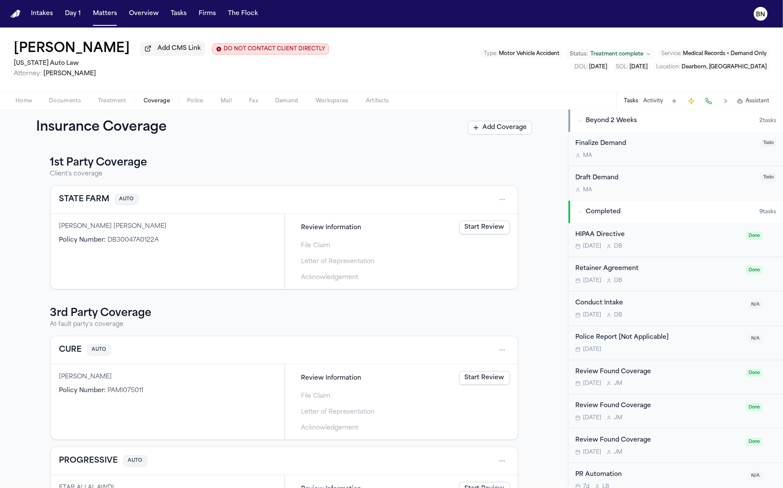
scroll to position [728, 0]
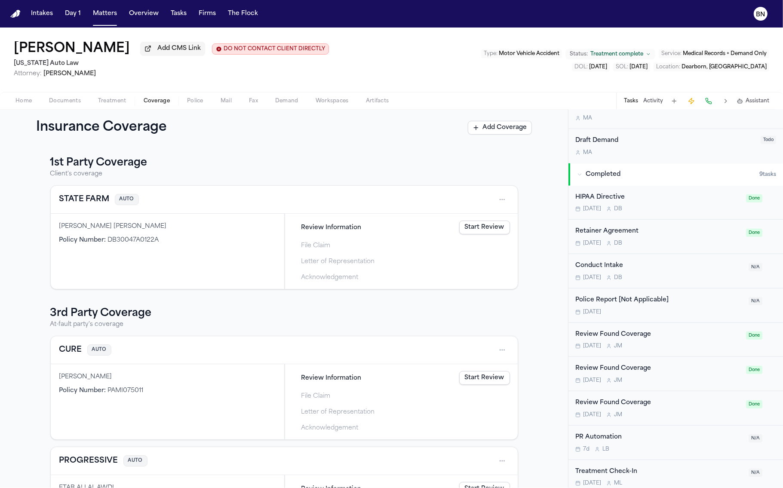
click at [652, 402] on div "Review Found Coverage Tomorrow J M" at bounding box center [657, 408] width 165 height 20
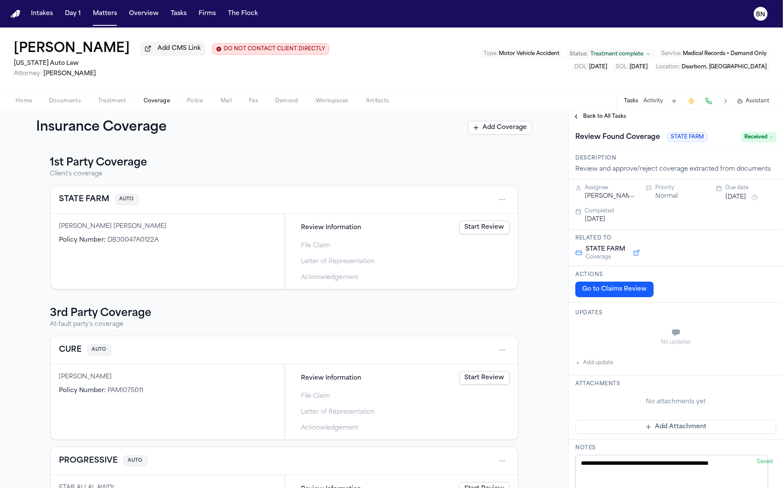
click at [323, 223] on span "Review Information" at bounding box center [331, 227] width 60 height 9
click at [594, 113] on div "Back to All Tasks" at bounding box center [675, 117] width 214 height 14
click at [593, 115] on span "Back to All Tasks" at bounding box center [604, 116] width 43 height 7
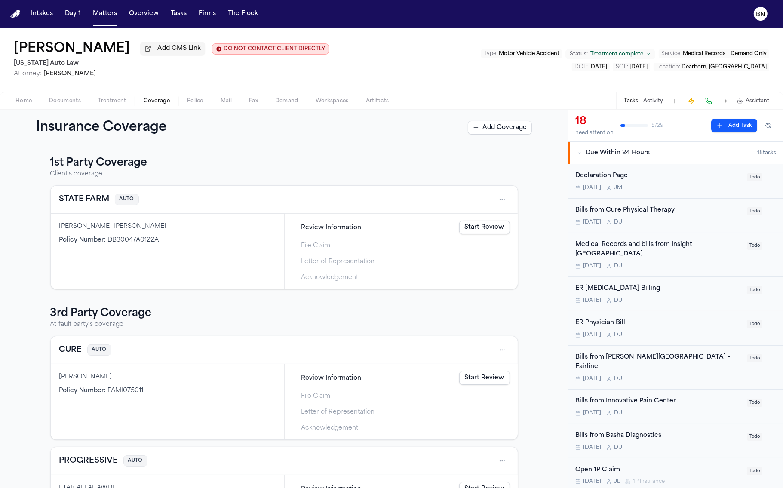
click at [478, 228] on link "Start Review" at bounding box center [484, 227] width 51 height 14
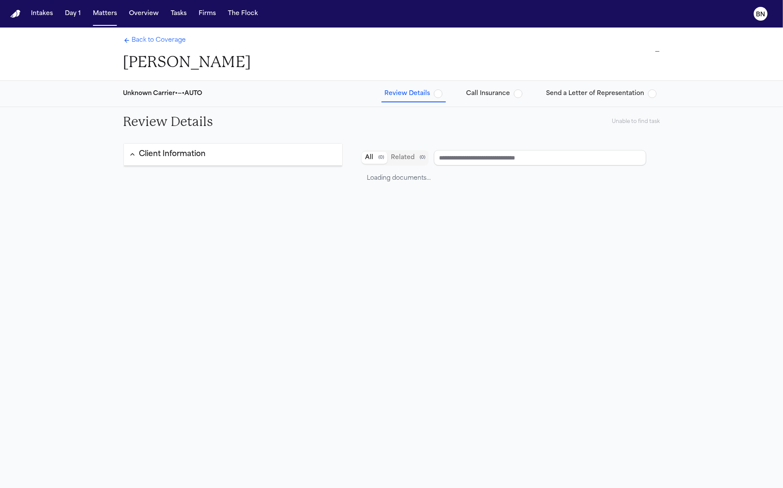
type input "**********"
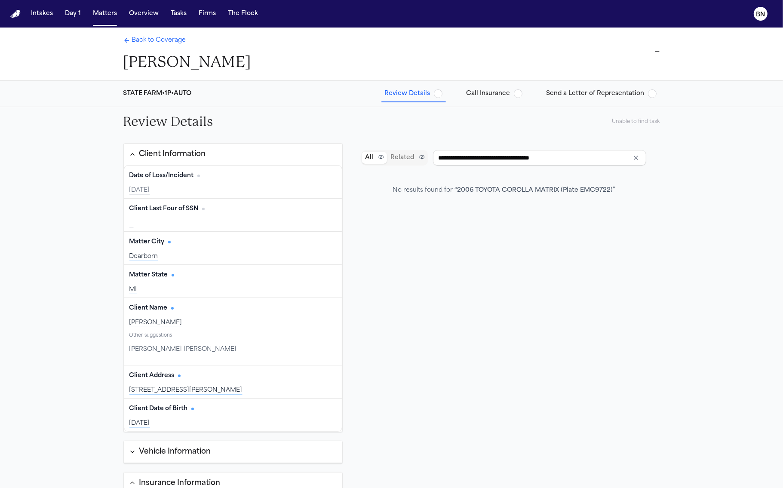
click at [624, 124] on div "Review Details Unable to find task" at bounding box center [391, 121] width 550 height 29
click at [489, 89] on span "Call Insurance" at bounding box center [488, 93] width 44 height 9
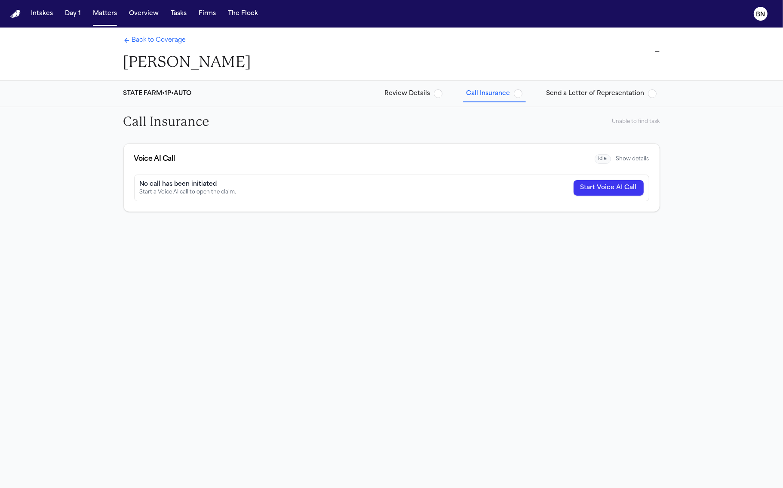
click at [603, 156] on span "idle" at bounding box center [602, 159] width 16 height 10
click at [621, 157] on button "Show details" at bounding box center [632, 159] width 33 height 7
click at [621, 157] on button "Hide details" at bounding box center [634, 159] width 30 height 7
click at [351, 129] on div "Call Insurance Unable to find task" at bounding box center [391, 121] width 550 height 29
click at [102, 12] on button "Matters" at bounding box center [104, 13] width 31 height 15
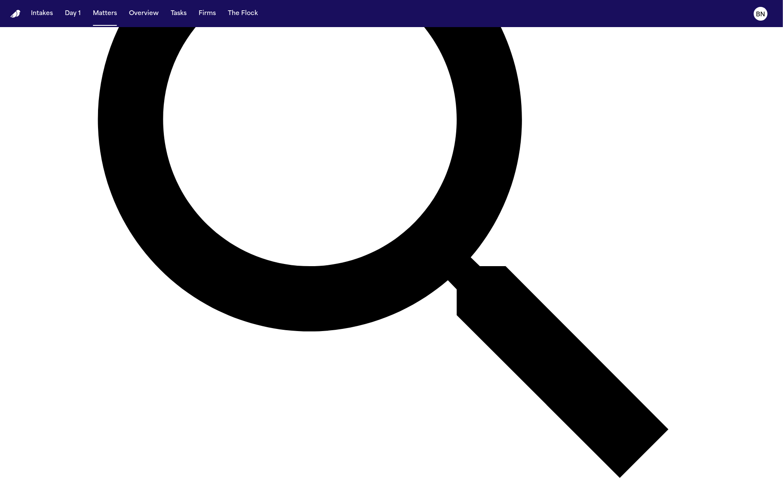
scroll to position [228, 0]
type input "****"
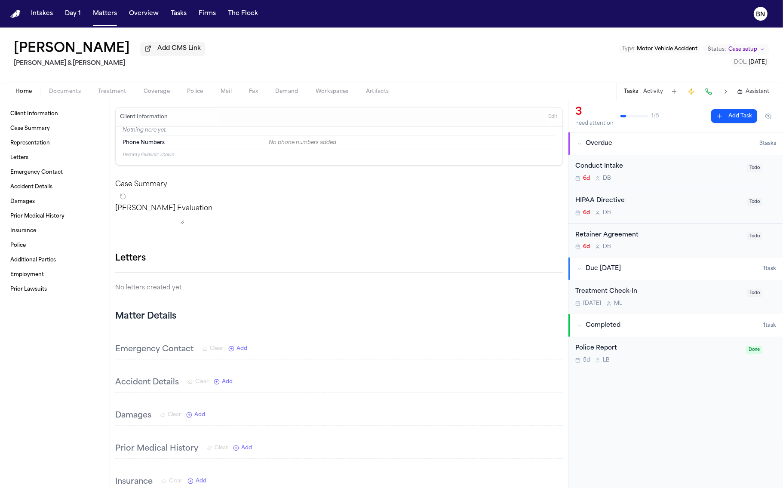
click at [179, 96] on button "Police" at bounding box center [195, 91] width 34 height 10
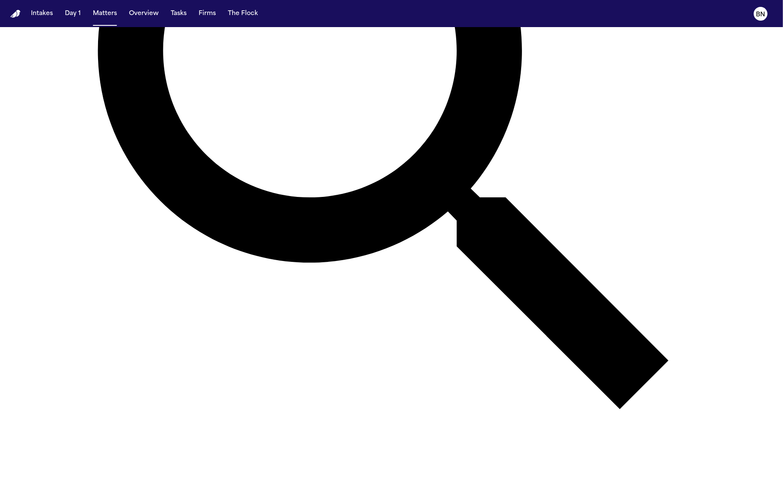
scroll to position [456, 0]
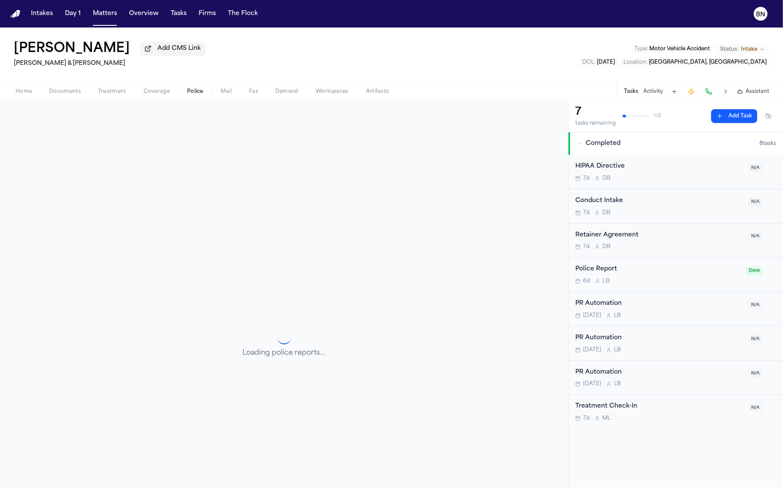
click at [192, 89] on span "Police" at bounding box center [195, 91] width 16 height 7
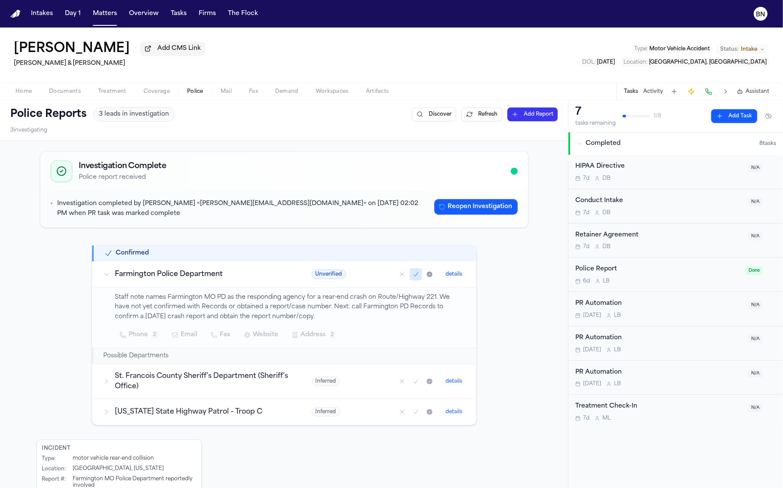
click at [147, 331] on span "Phone" at bounding box center [138, 335] width 19 height 10
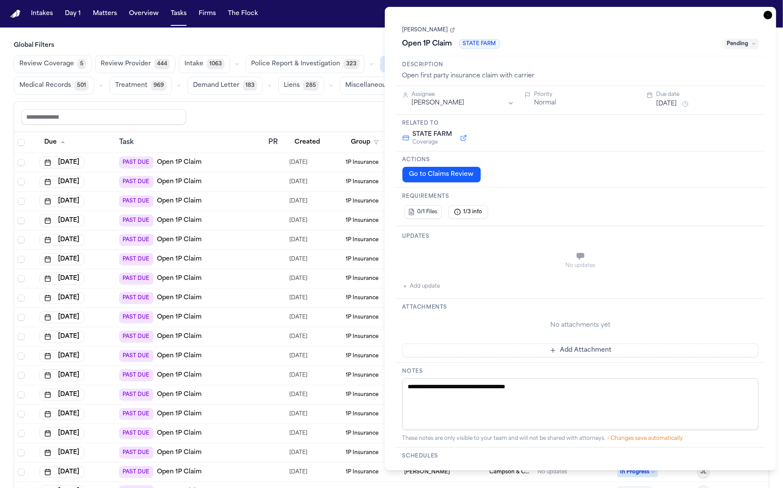
scroll to position [14, 0]
